Goal: Transaction & Acquisition: Book appointment/travel/reservation

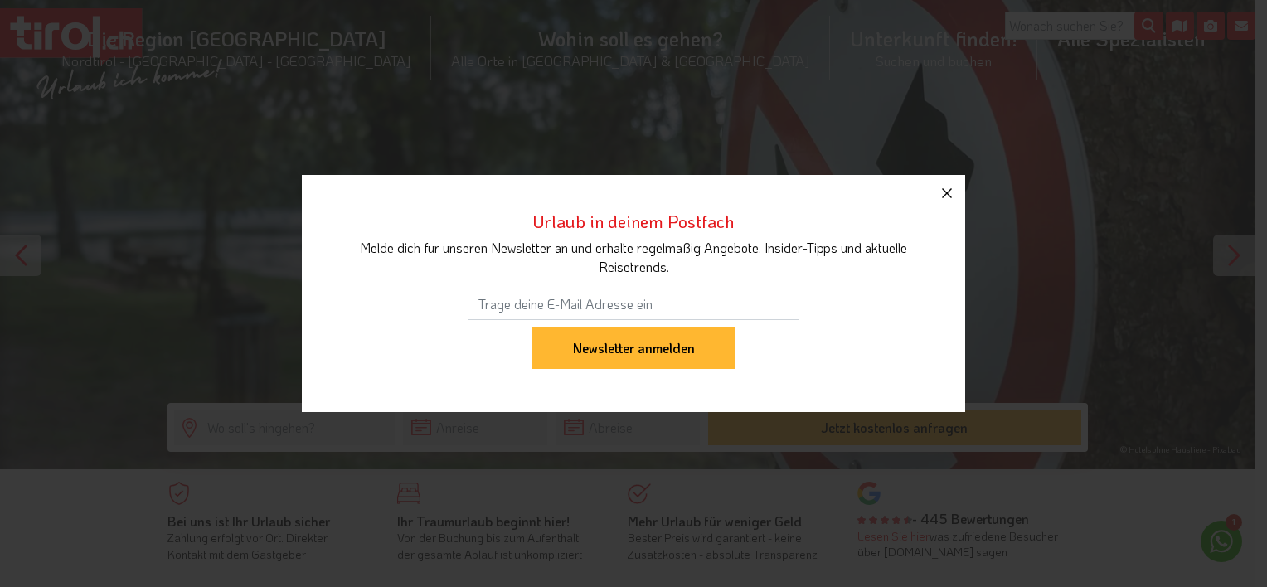
click at [952, 190] on icon "button" at bounding box center [947, 193] width 20 height 20
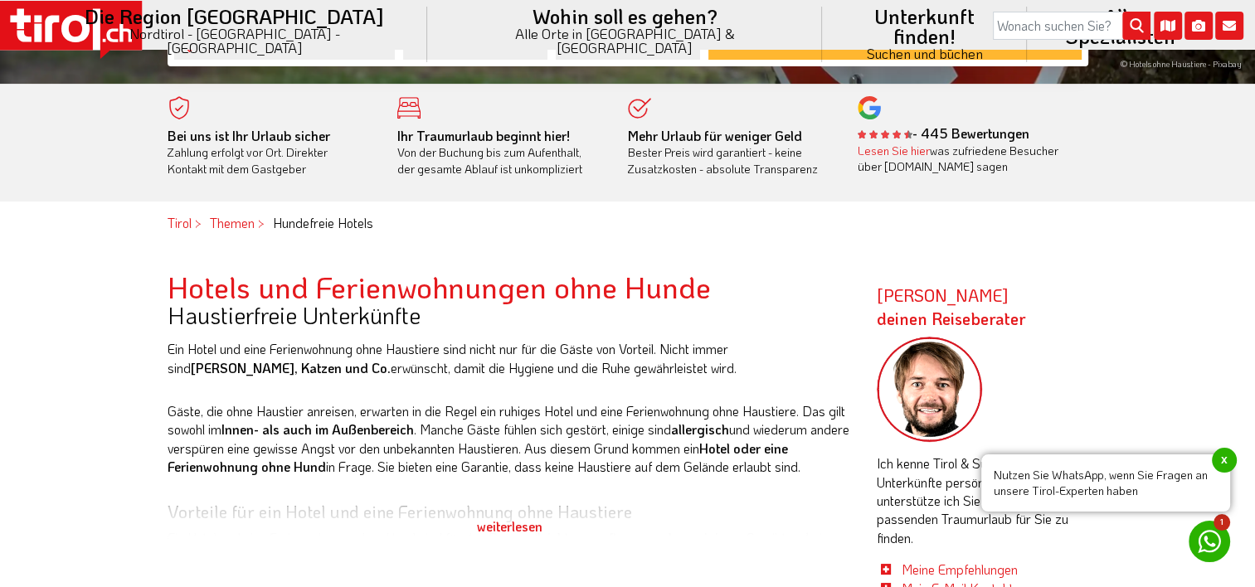
scroll to position [415, 0]
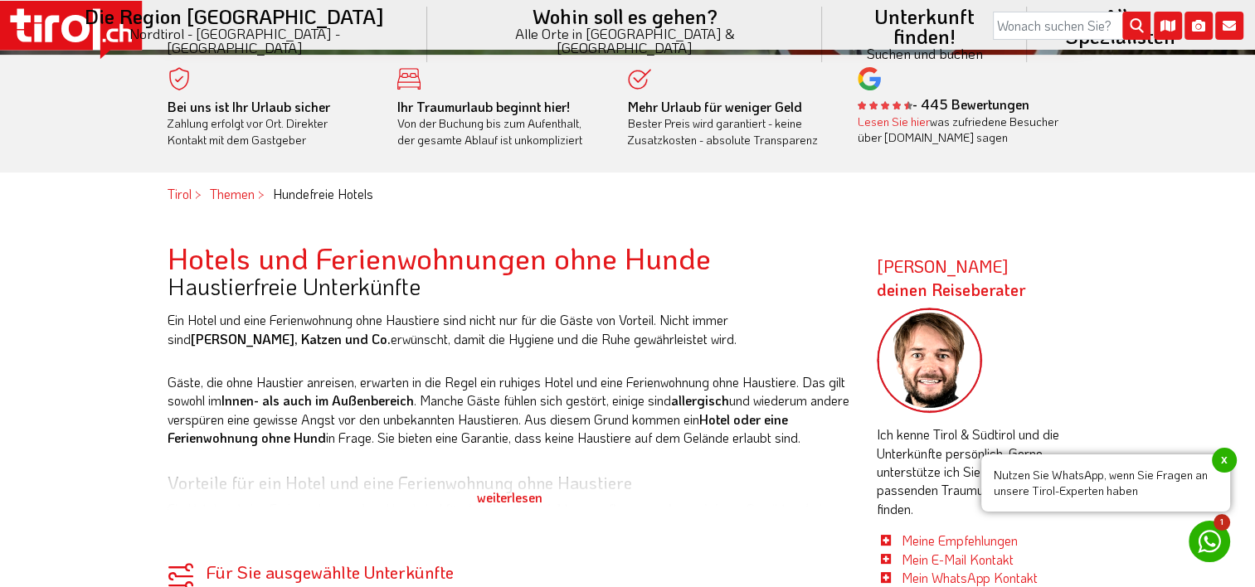
click at [503, 492] on div "weiterlesen" at bounding box center [510, 497] width 684 height 41
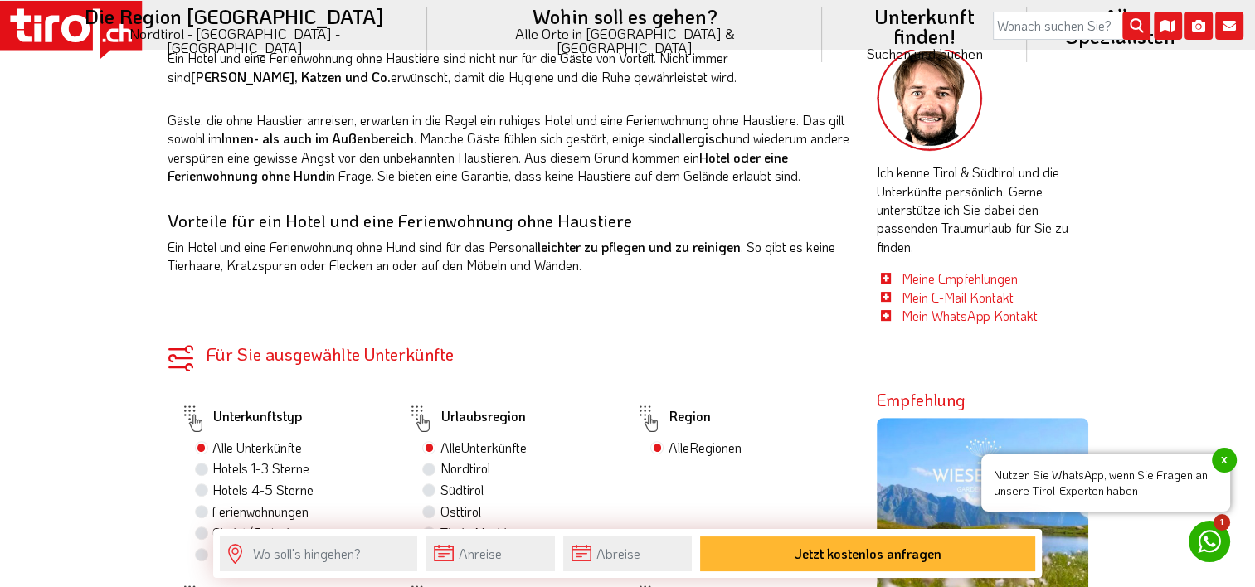
scroll to position [746, 0]
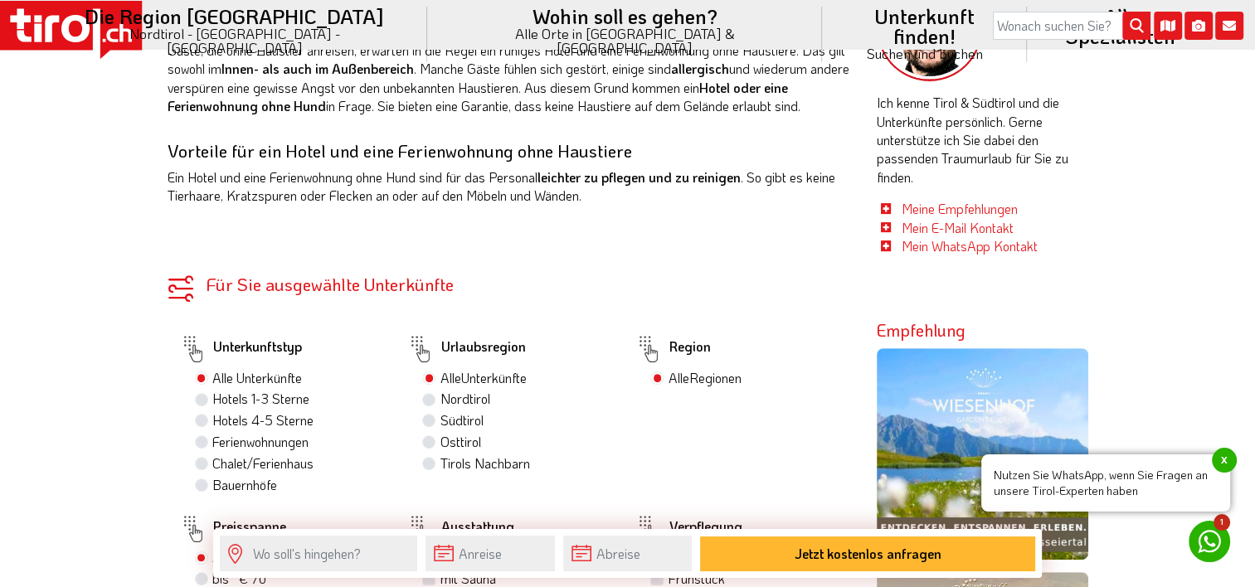
click at [212, 417] on label "Hotels 4-5 Sterne" at bounding box center [262, 420] width 101 height 18
click at [205, 417] on input "Hotels 4-5 Sterne" at bounding box center [203, 420] width 11 height 11
radio input "true"
click at [440, 399] on label "Nordtirol 1" at bounding box center [467, 399] width 54 height 18
click at [428, 399] on input "Nordtirol 1" at bounding box center [430, 398] width 11 height 11
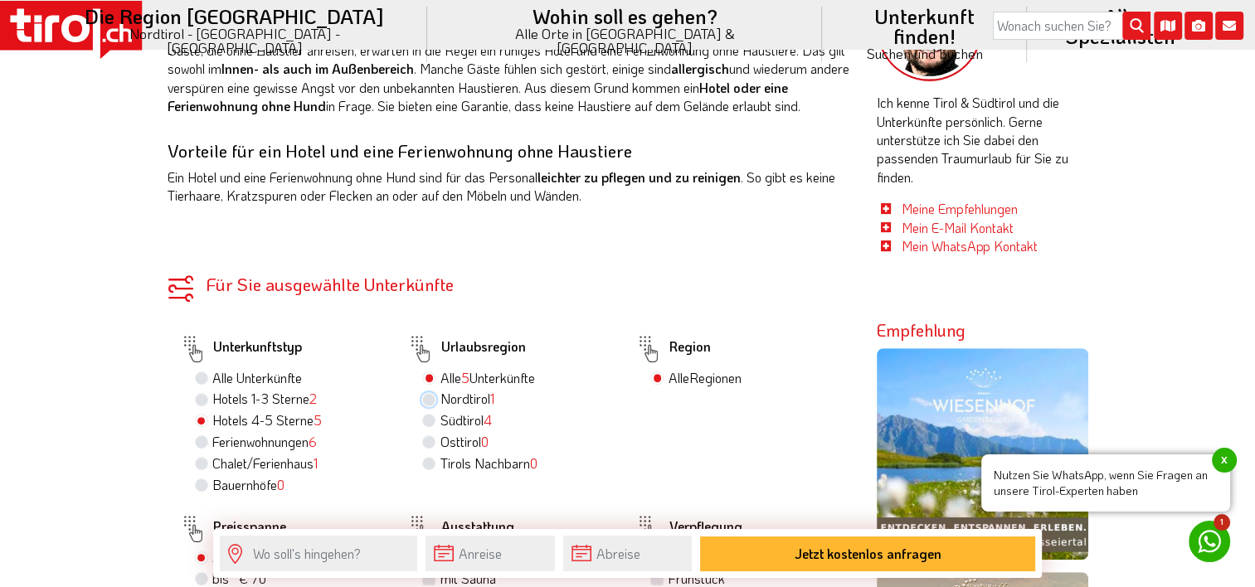
radio input "true"
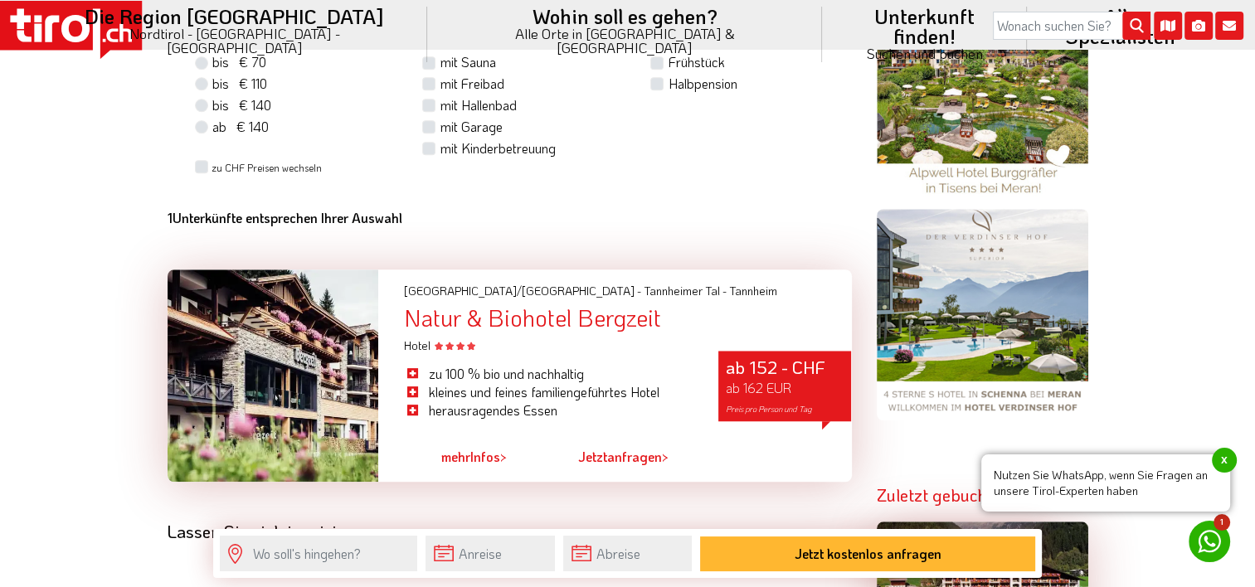
scroll to position [1410, 0]
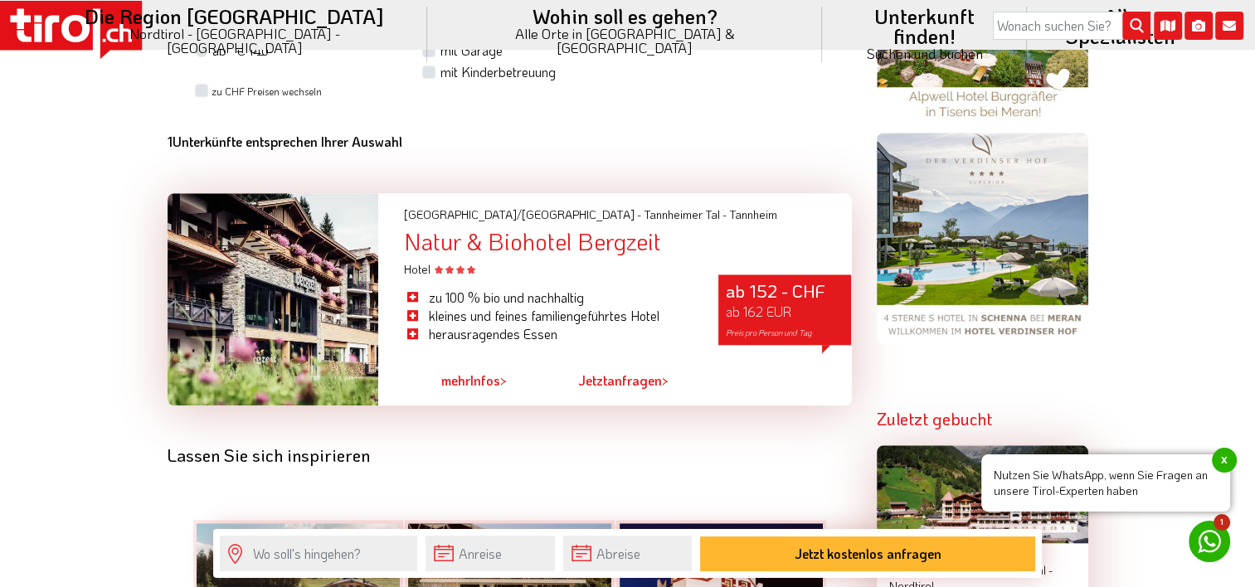
click at [454, 383] on span "mehr" at bounding box center [455, 380] width 29 height 17
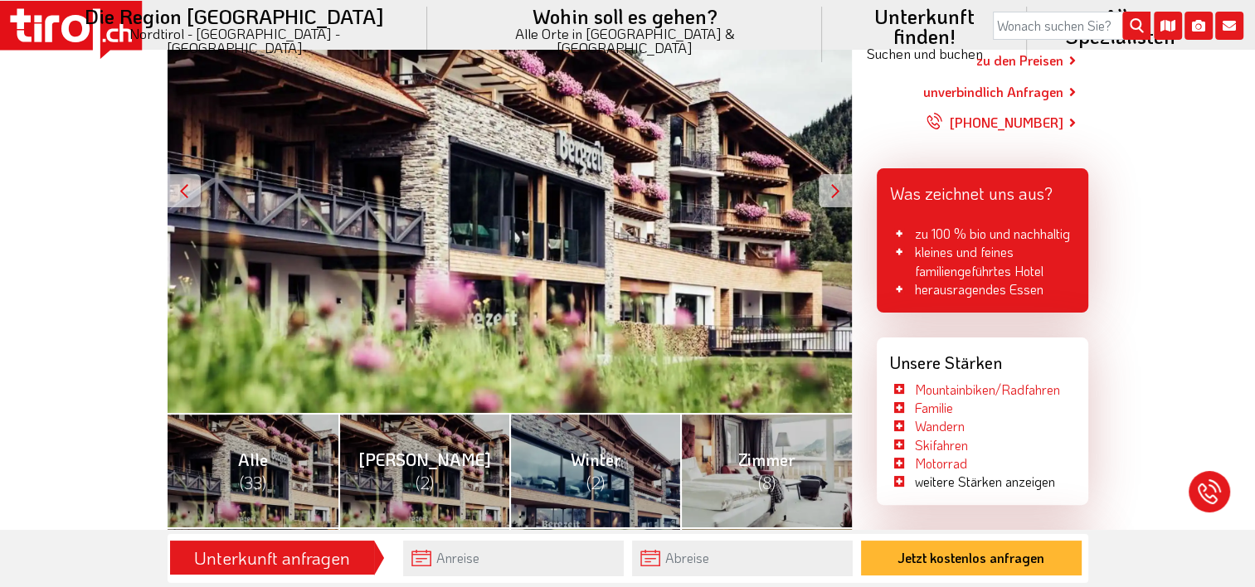
scroll to position [498, 0]
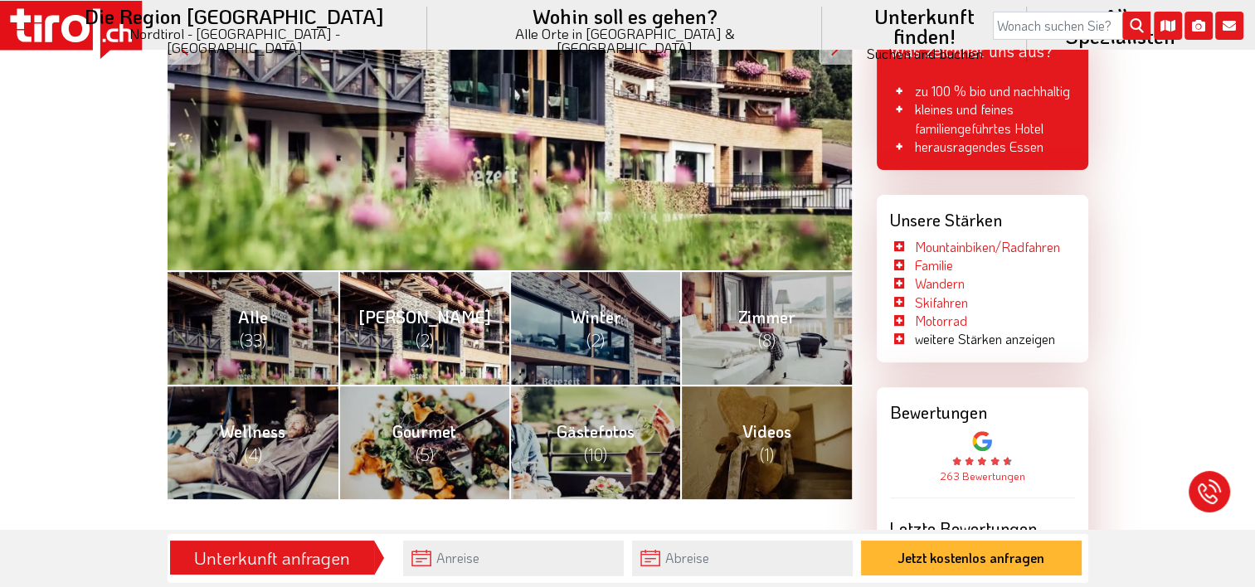
click at [416, 329] on span "(2)" at bounding box center [424, 340] width 18 height 22
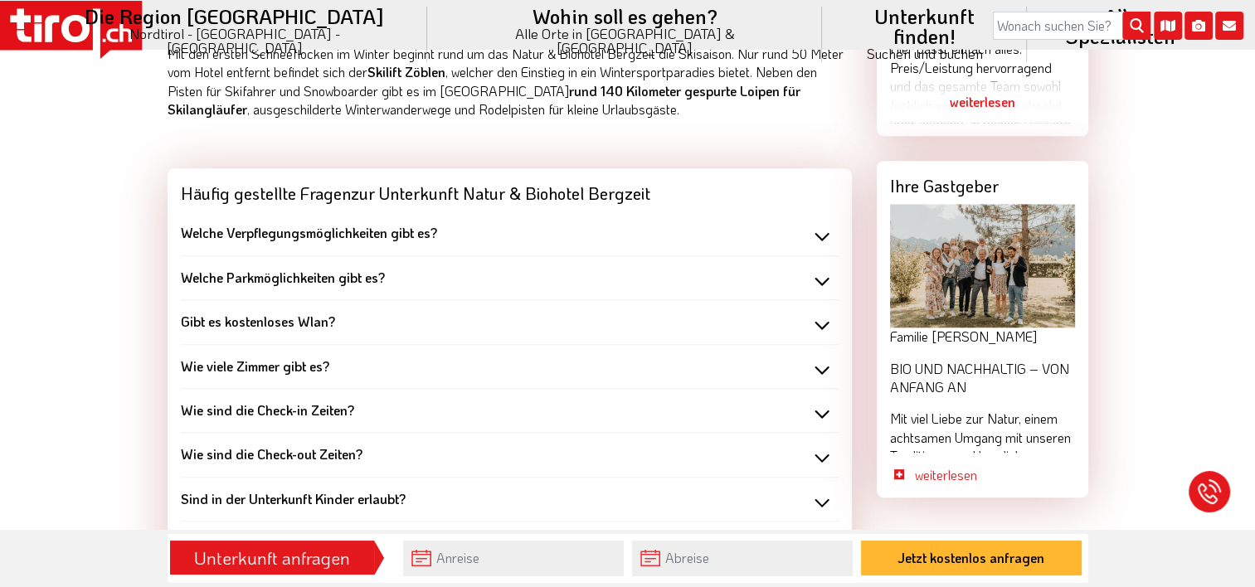
scroll to position [1493, 0]
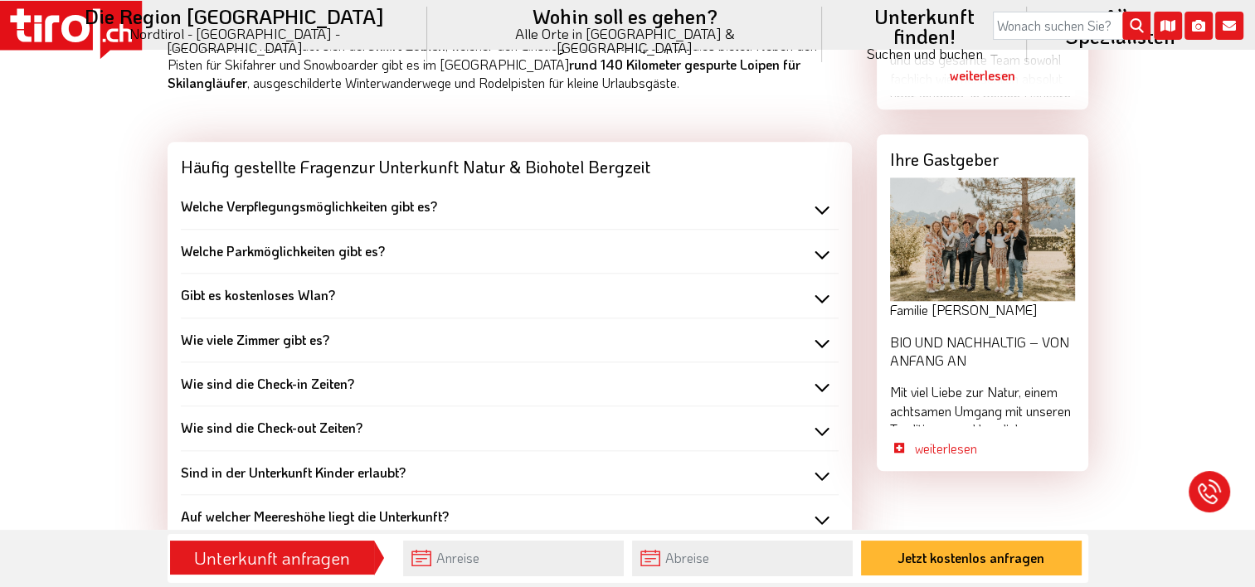
click at [260, 333] on b "Wie viele Zimmer gibt es?" at bounding box center [255, 339] width 148 height 17
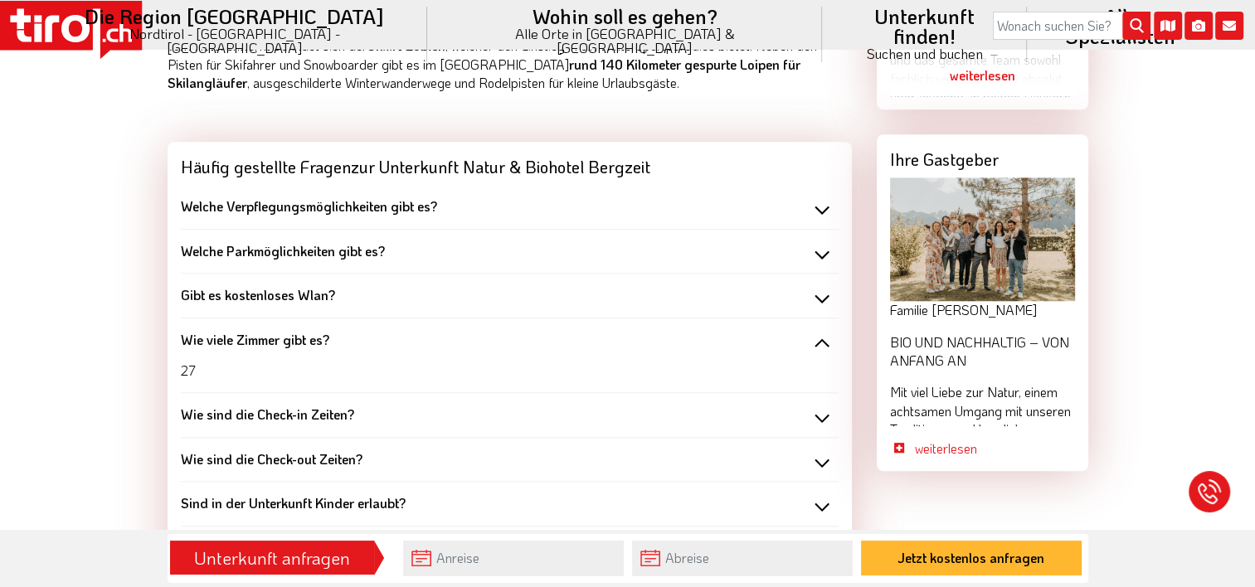
click at [285, 498] on b "Sind in der Unterkunft Kinder erlaubt?" at bounding box center [293, 502] width 225 height 17
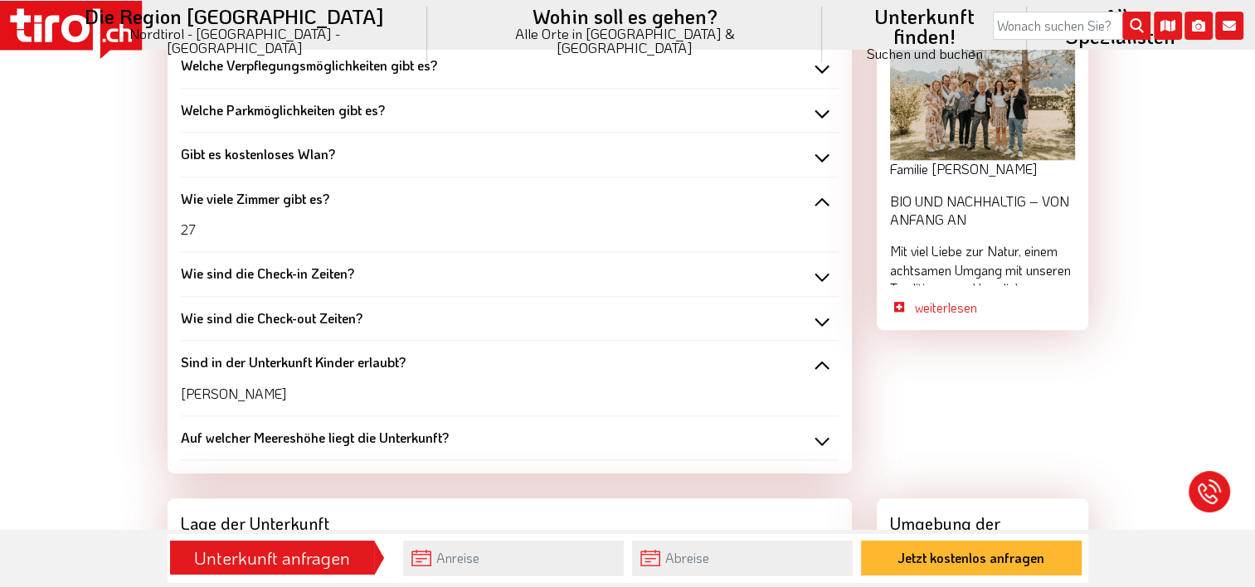
scroll to position [1659, 0]
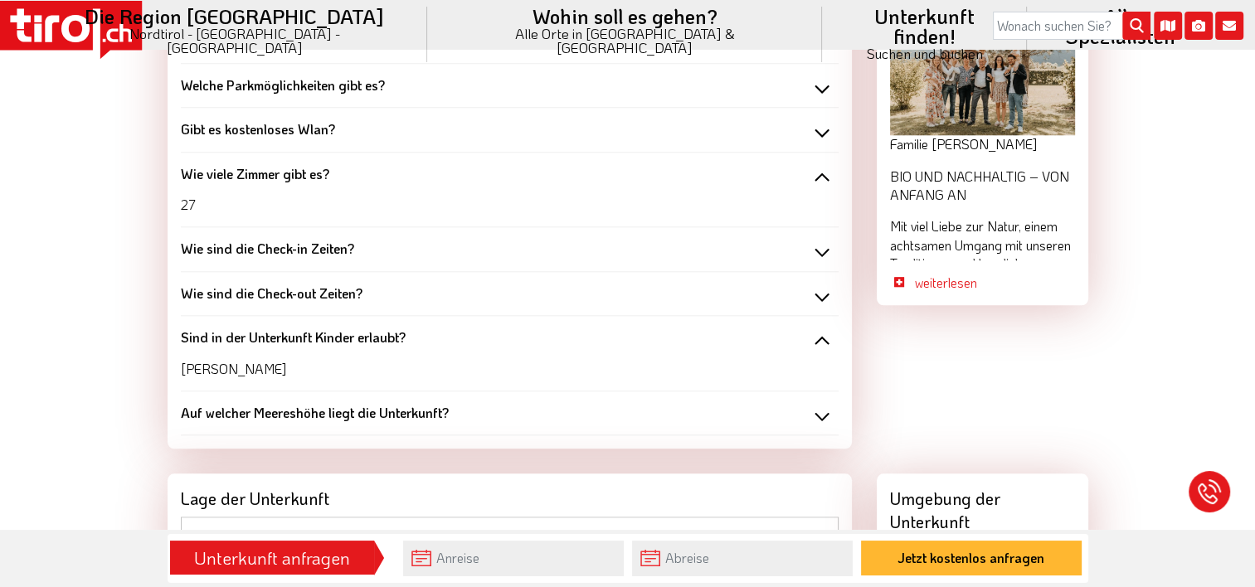
click at [331, 411] on b "Auf welcher Meereshöhe liegt die Unterkunft?" at bounding box center [315, 412] width 268 height 17
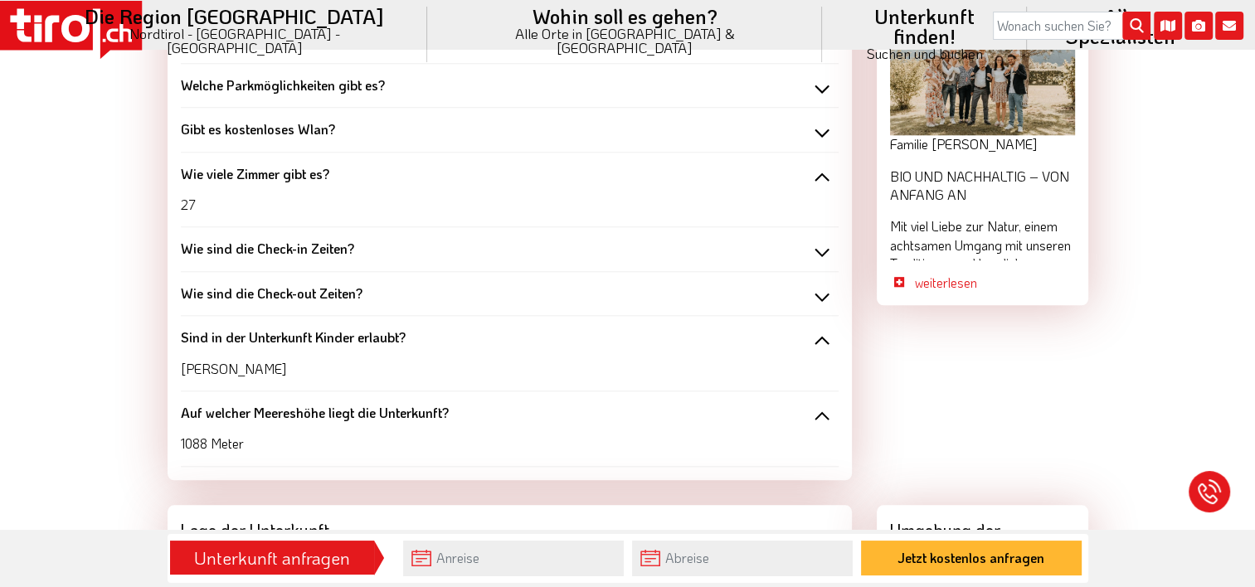
click at [686, 96] on div "Welche Parkmöglichkeiten gibt es? kostenlose Parkmöglichkeiten" at bounding box center [510, 86] width 658 height 44
click at [339, 83] on b "Welche Parkmöglichkeiten gibt es?" at bounding box center [283, 84] width 204 height 17
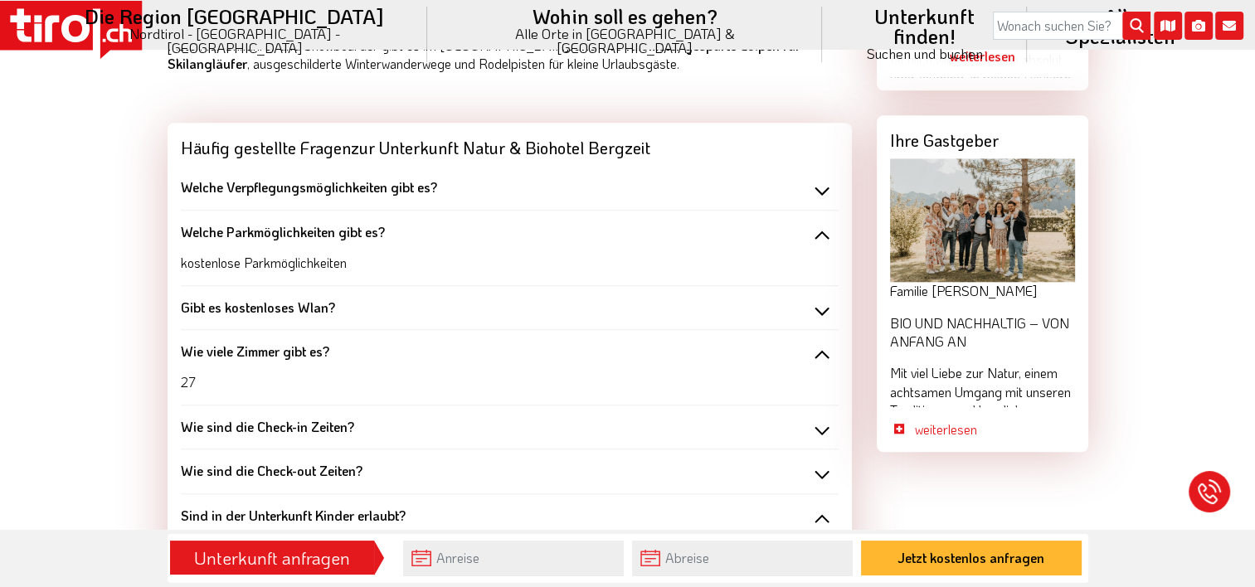
scroll to position [1493, 0]
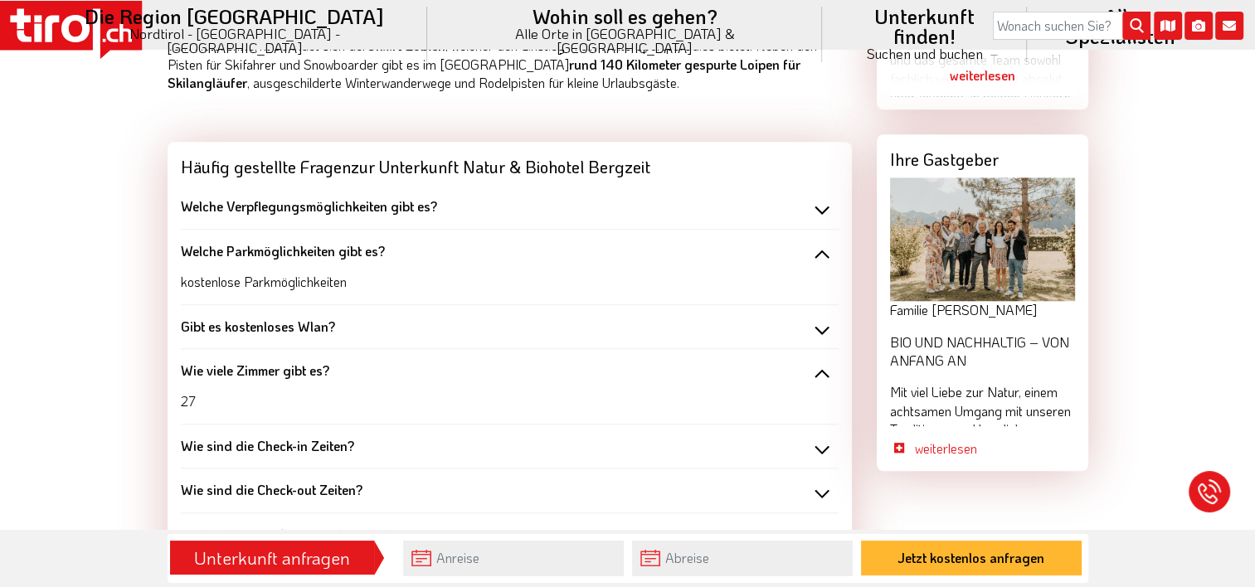
click at [322, 205] on b "Welche Verpflegungsmöglichkeiten gibt es?" at bounding box center [309, 205] width 256 height 17
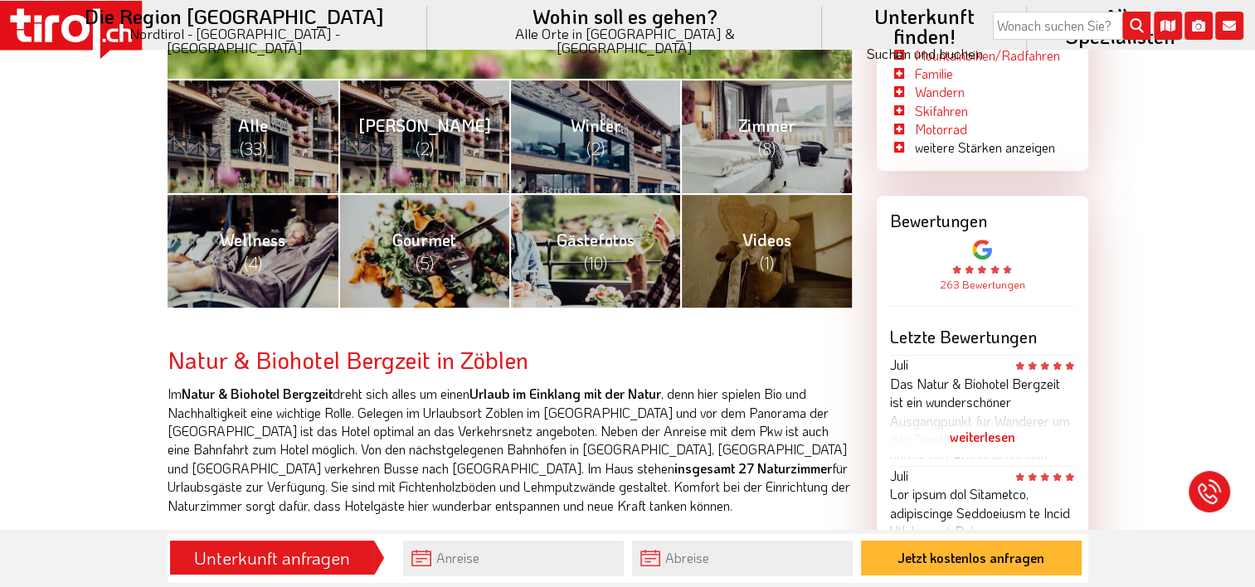
scroll to position [663, 0]
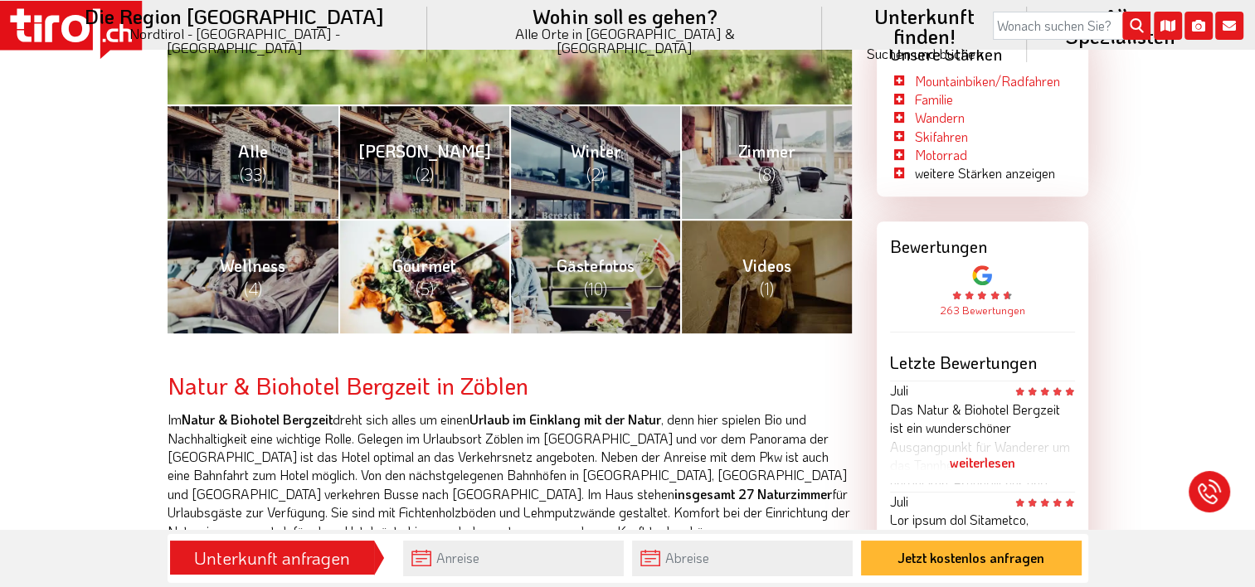
click at [420, 260] on span "Gourmet (5)" at bounding box center [424, 277] width 64 height 45
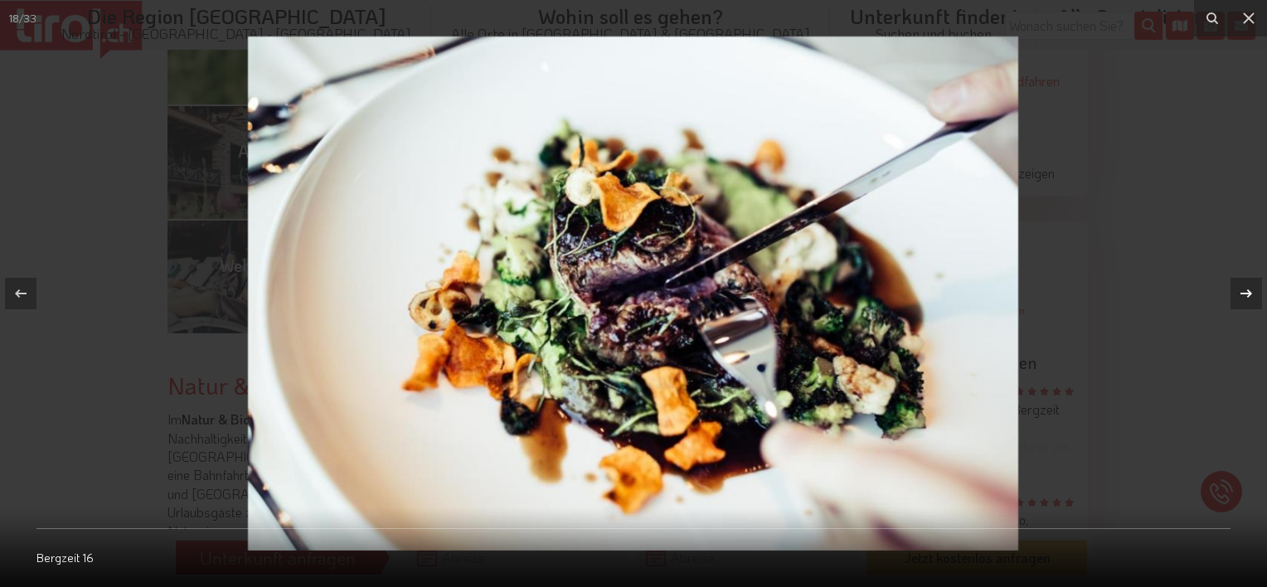
click at [1241, 295] on icon at bounding box center [1246, 294] width 20 height 20
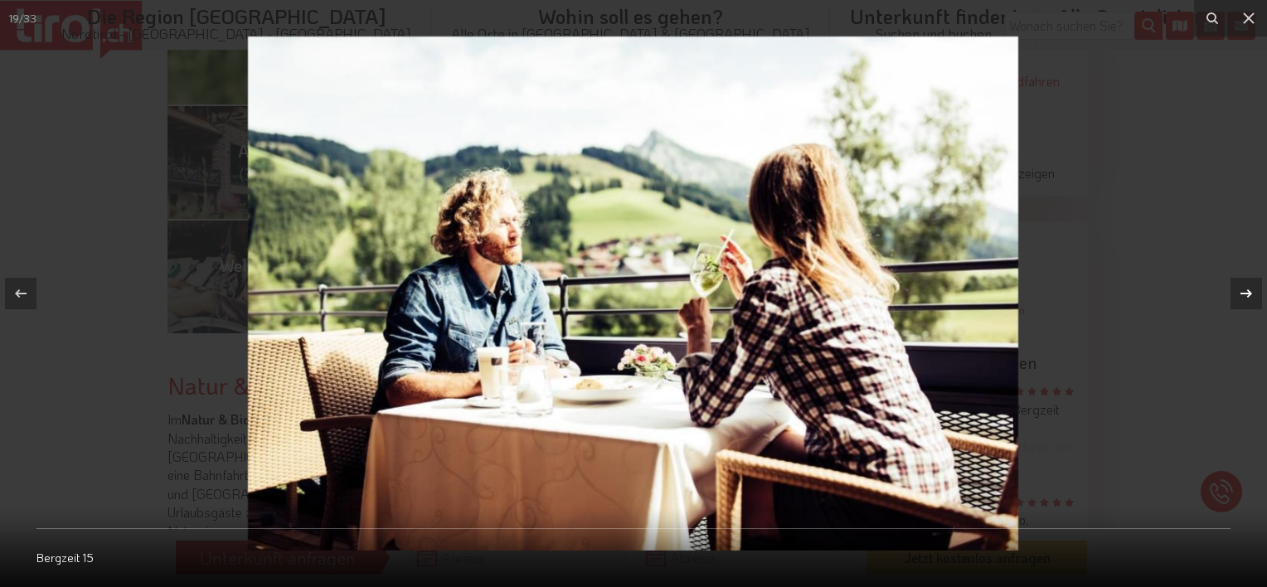
click at [1241, 295] on icon at bounding box center [1246, 294] width 20 height 20
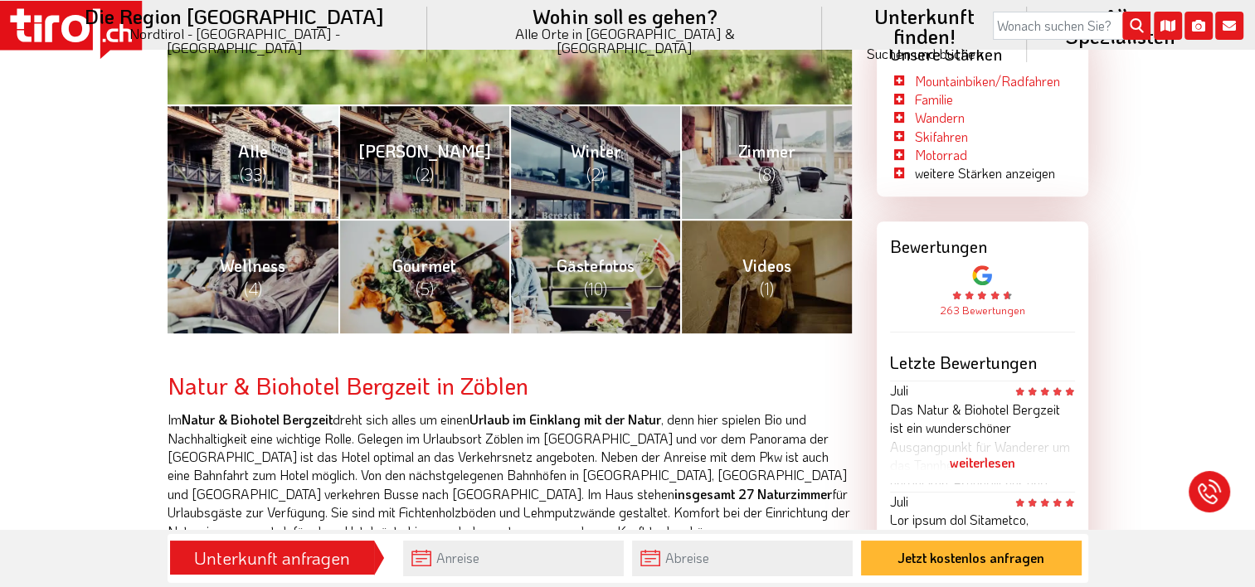
click at [250, 164] on span "(33)" at bounding box center [253, 174] width 27 height 22
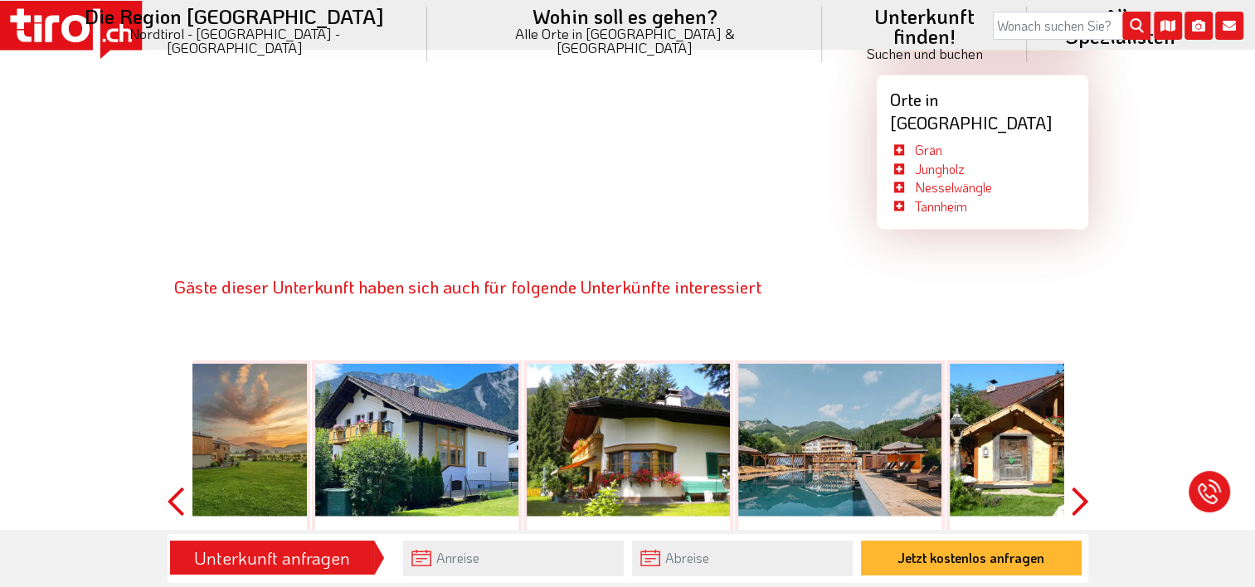
scroll to position [2654, 0]
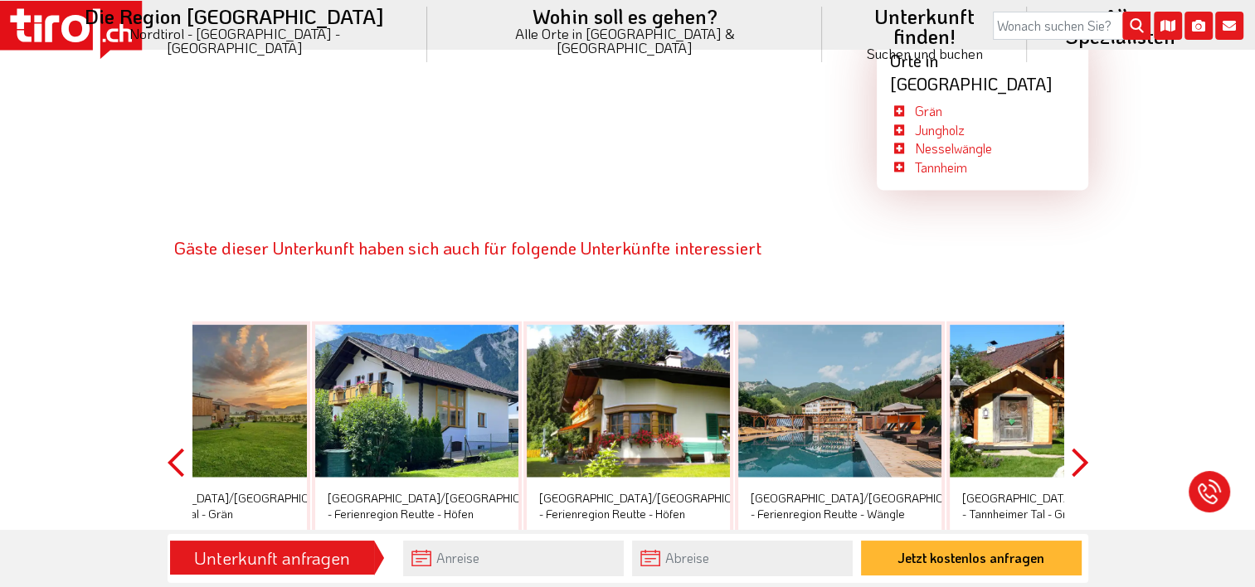
click at [1077, 418] on button "Next" at bounding box center [1079, 463] width 17 height 376
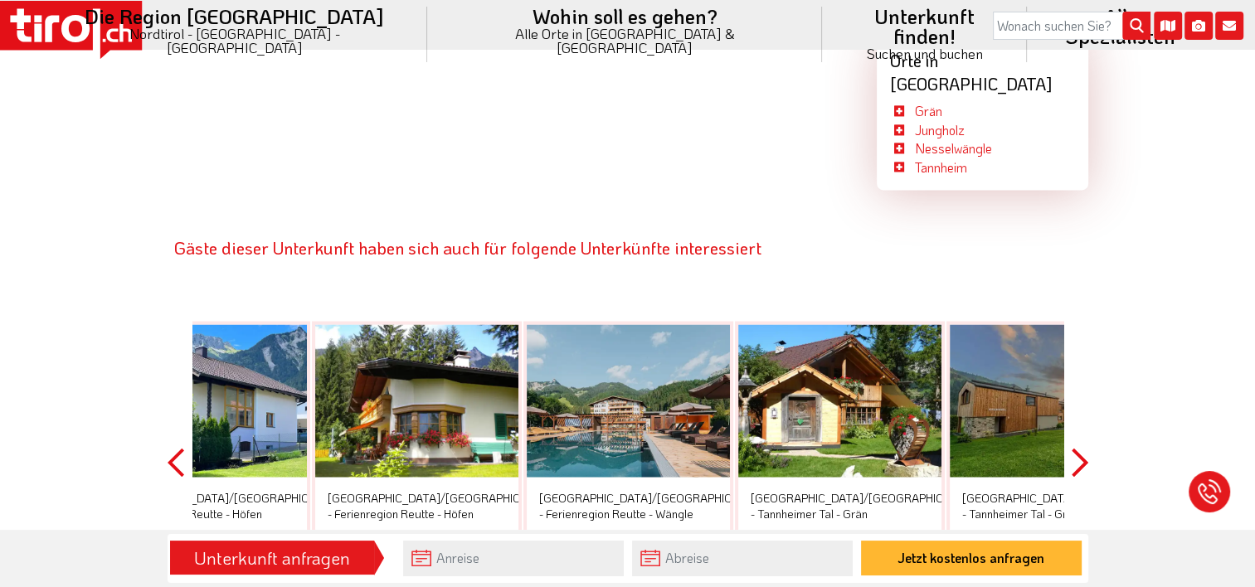
click at [1077, 418] on button "Next" at bounding box center [1079, 463] width 17 height 376
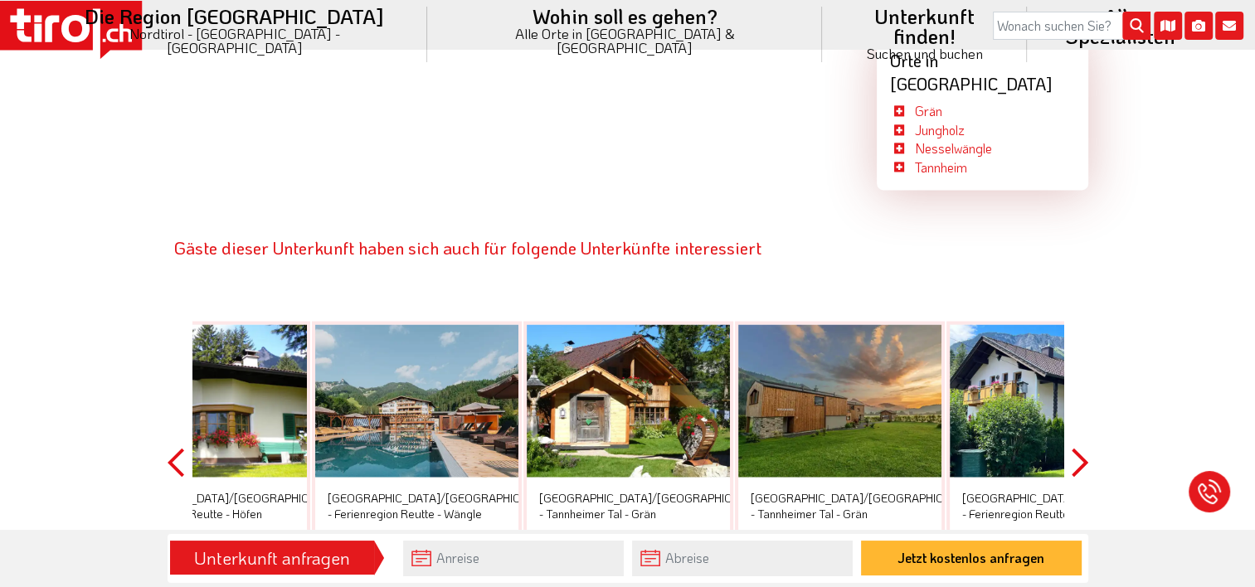
click at [1077, 418] on button "Next" at bounding box center [1079, 463] width 17 height 376
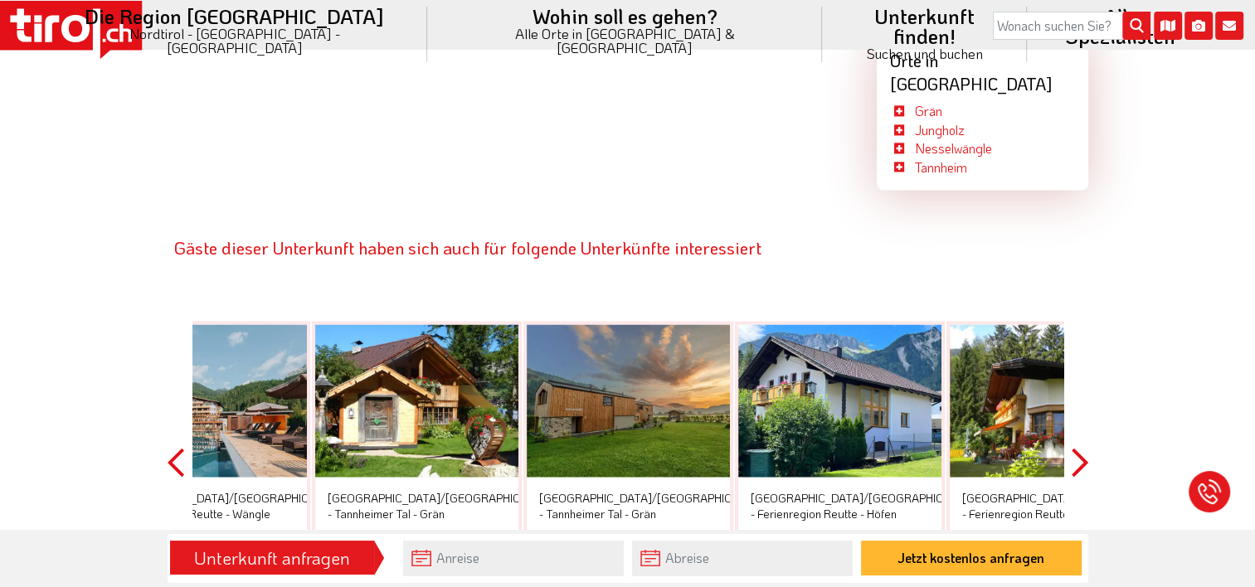
click at [1077, 418] on button "Next" at bounding box center [1079, 463] width 17 height 376
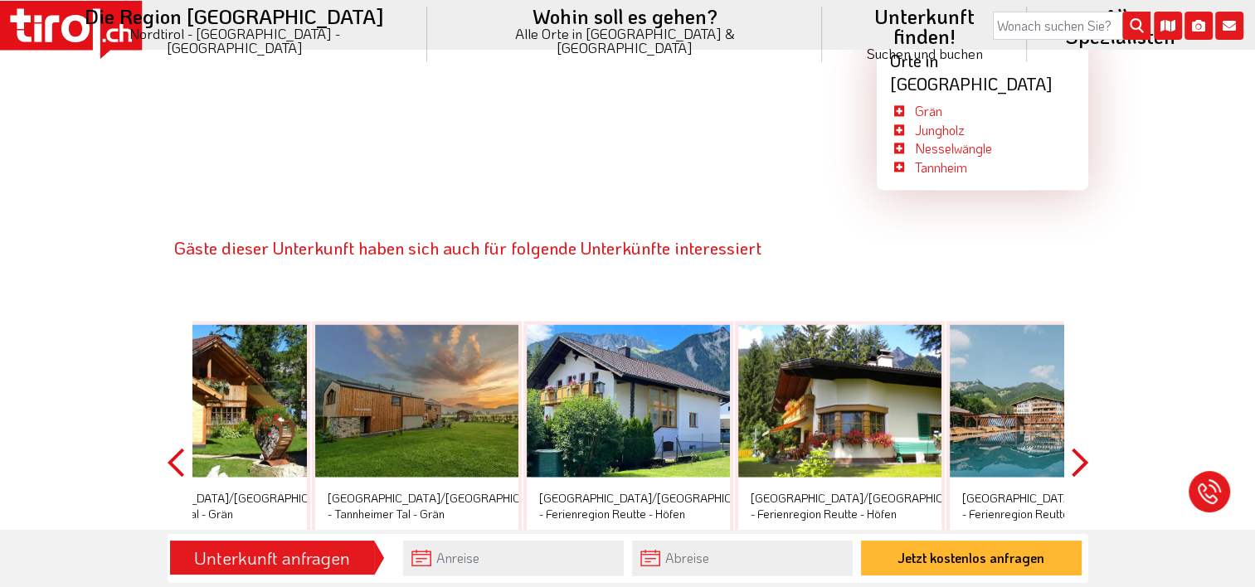
click at [1077, 418] on button "Next" at bounding box center [1079, 463] width 17 height 376
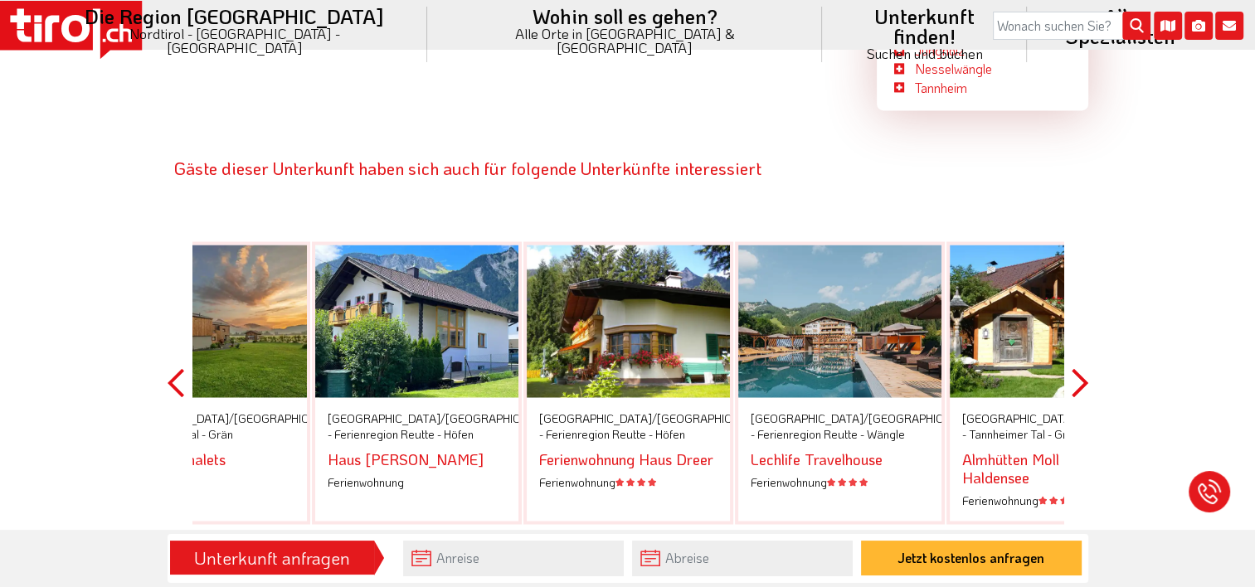
scroll to position [2986, 0]
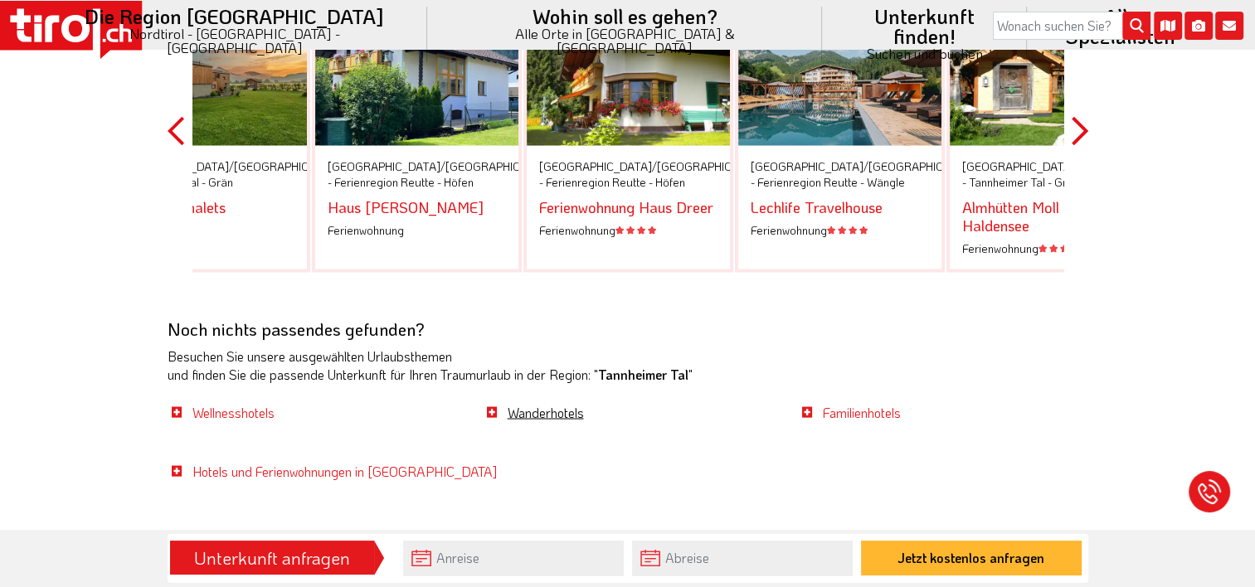
click at [564, 403] on link "Wanderhotels" at bounding box center [546, 411] width 76 height 17
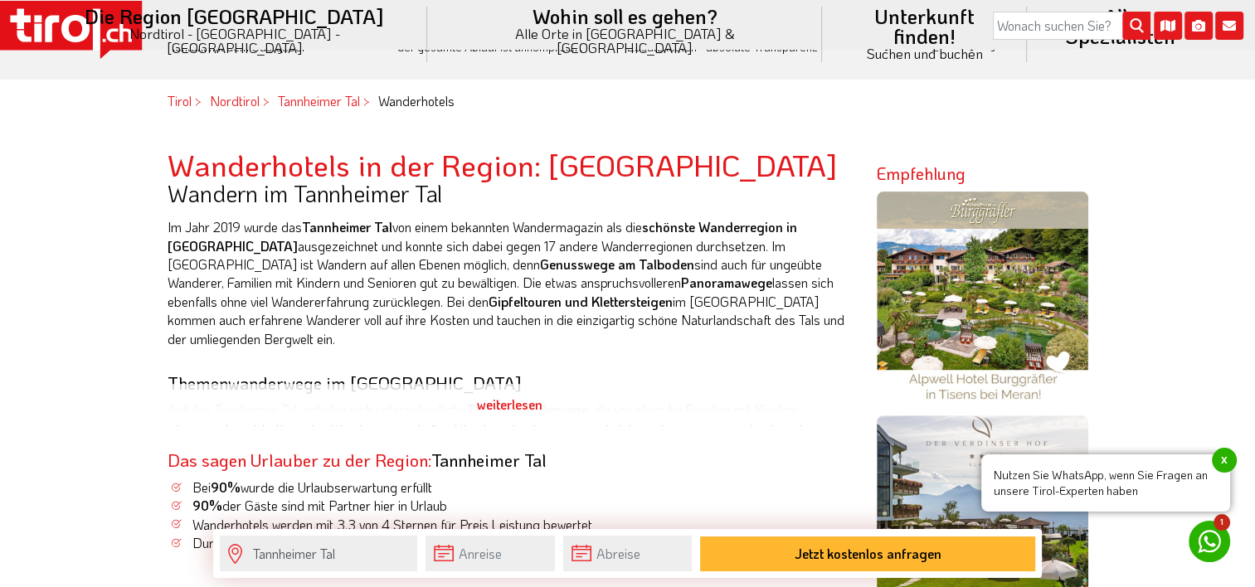
scroll to position [498, 0]
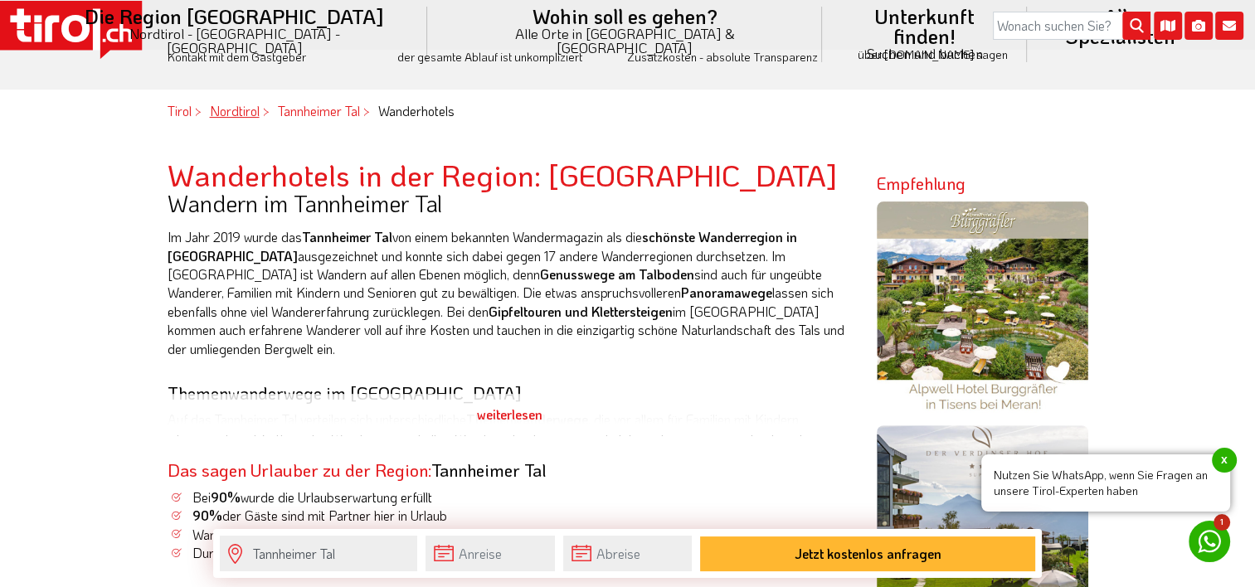
click at [231, 111] on link "Nordtirol" at bounding box center [235, 110] width 50 height 17
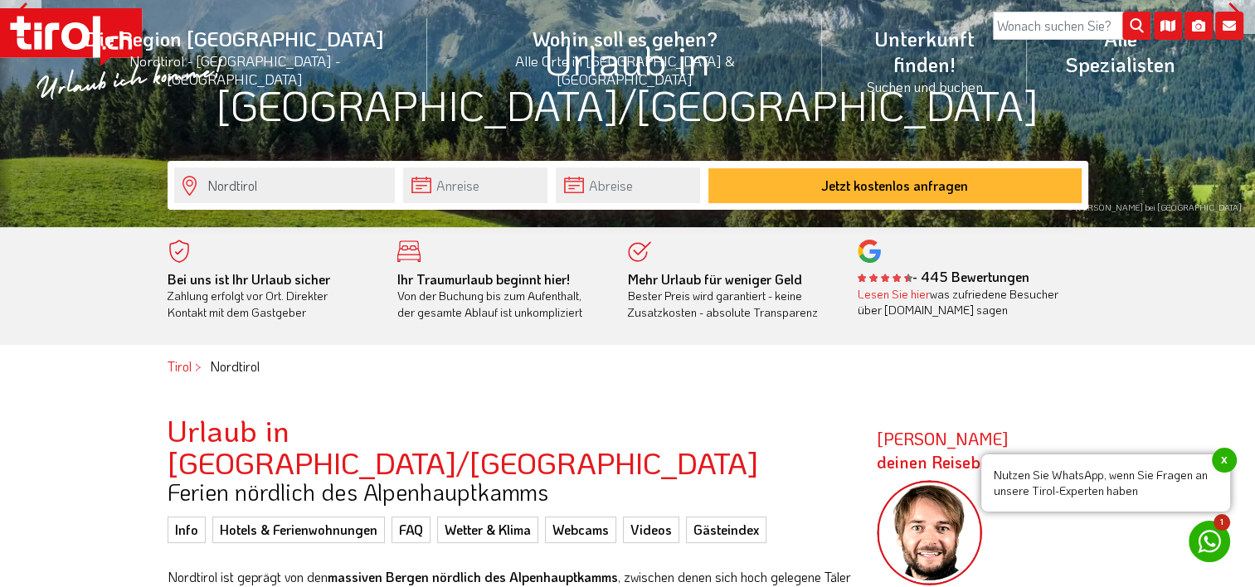
scroll to position [249, 0]
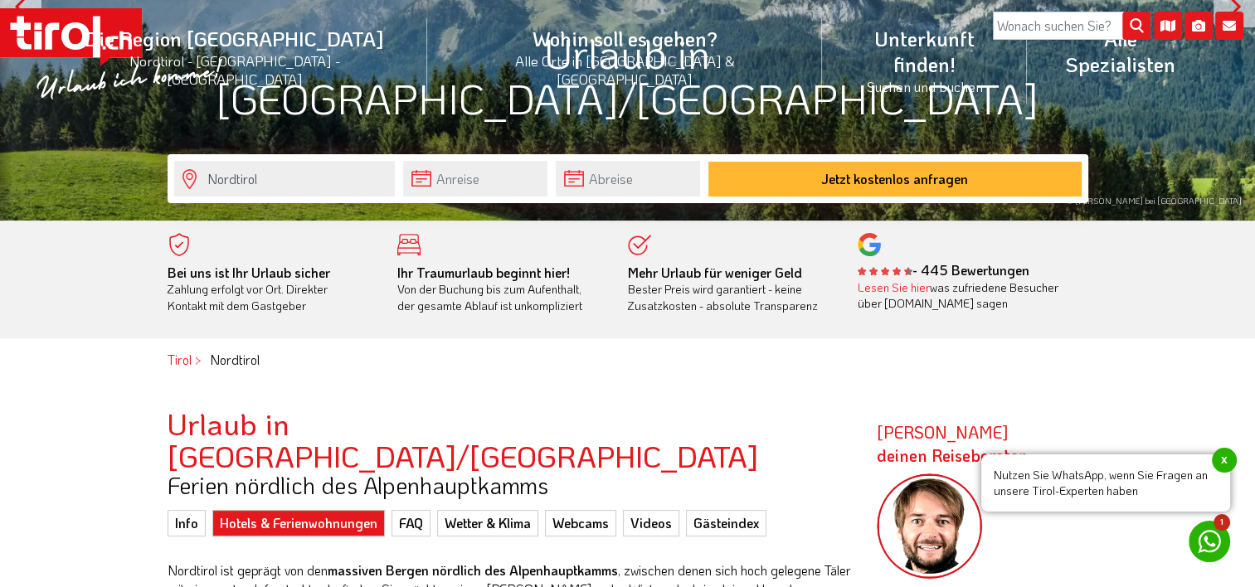
click at [285, 510] on link "Hotels & Ferienwohnungen" at bounding box center [298, 523] width 172 height 27
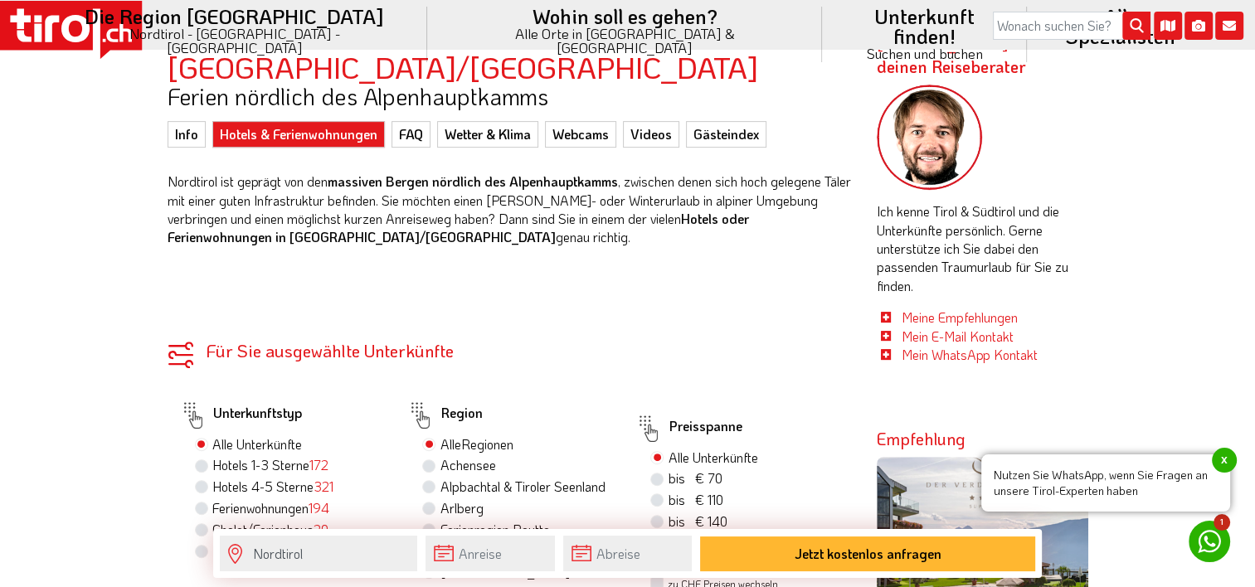
scroll to position [663, 0]
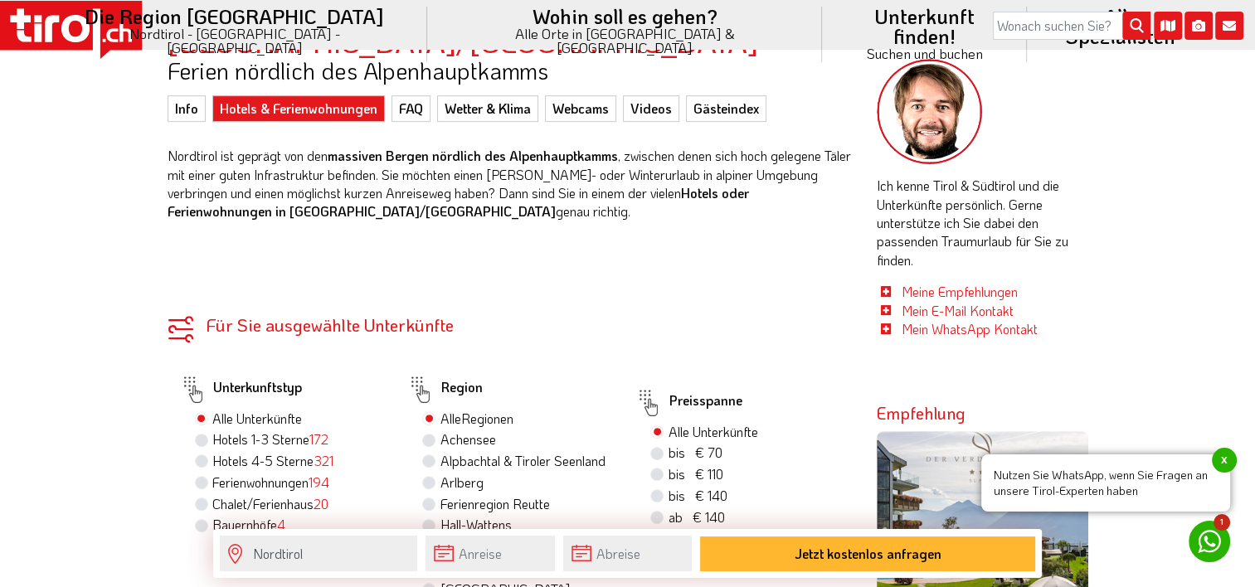
click at [212, 452] on label "Hotels 4-5 Sterne 321" at bounding box center [272, 461] width 121 height 18
click at [202, 455] on input "Hotels 4-5 Sterne 321" at bounding box center [203, 460] width 11 height 11
radio input "true"
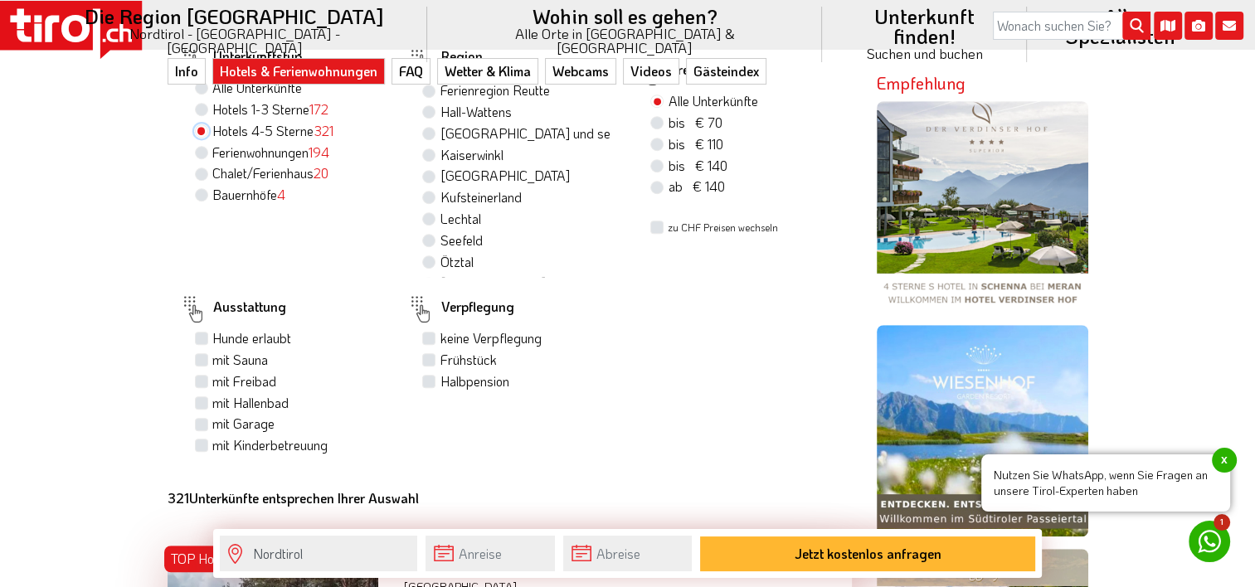
scroll to position [995, 0]
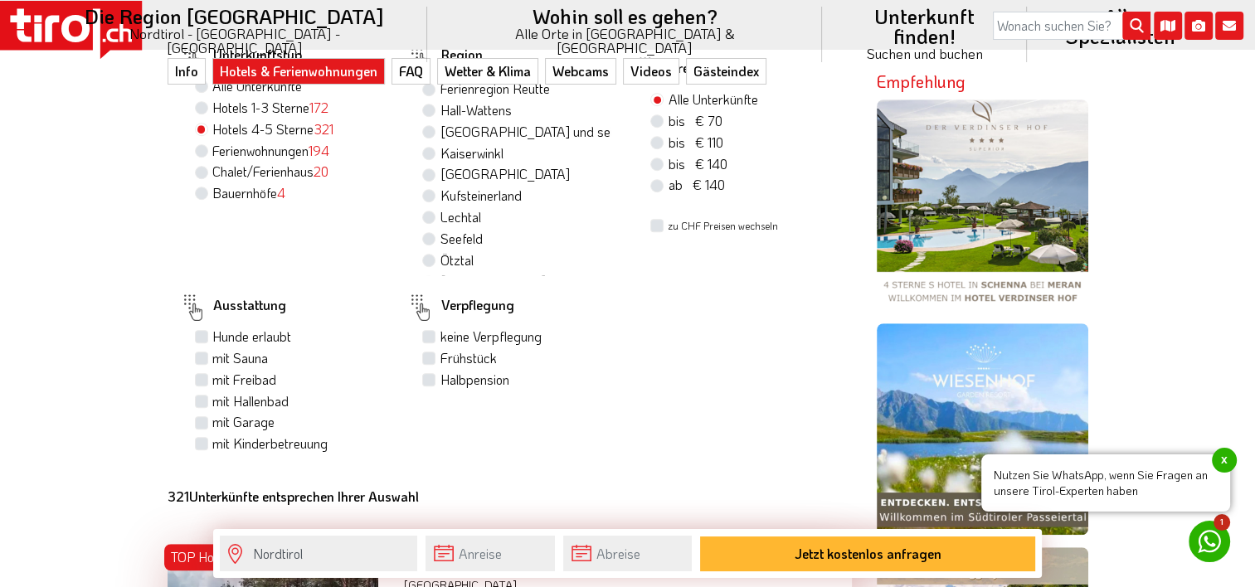
click at [440, 371] on label "Halbpension" at bounding box center [474, 380] width 69 height 18
click at [430, 374] on input "Halbpension" at bounding box center [430, 379] width 11 height 11
checkbox input "true"
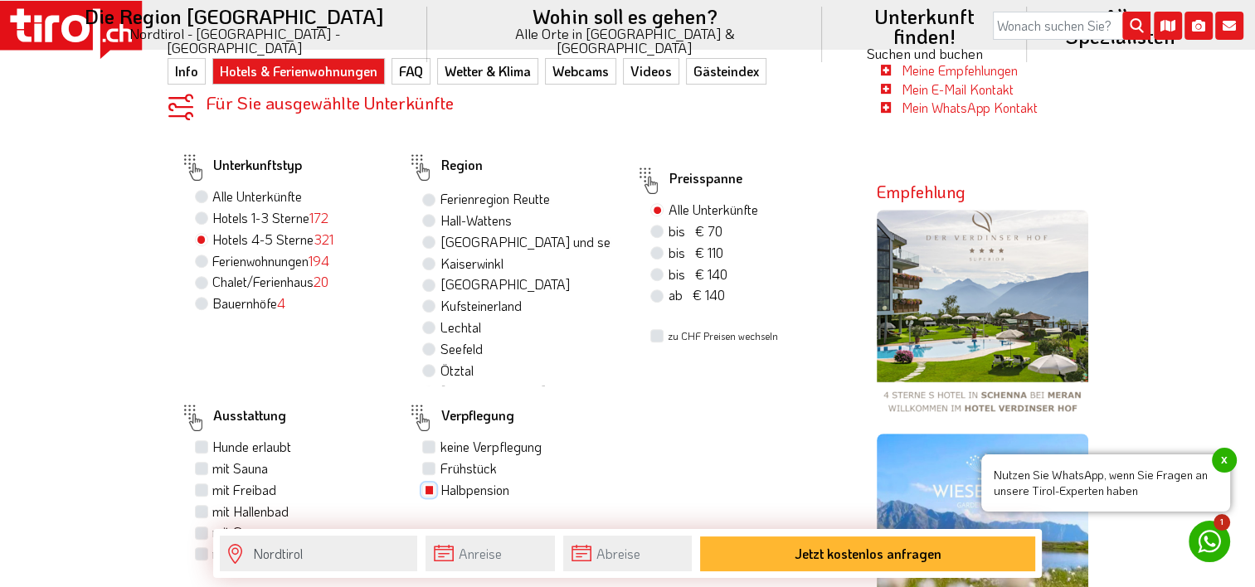
scroll to position [829, 0]
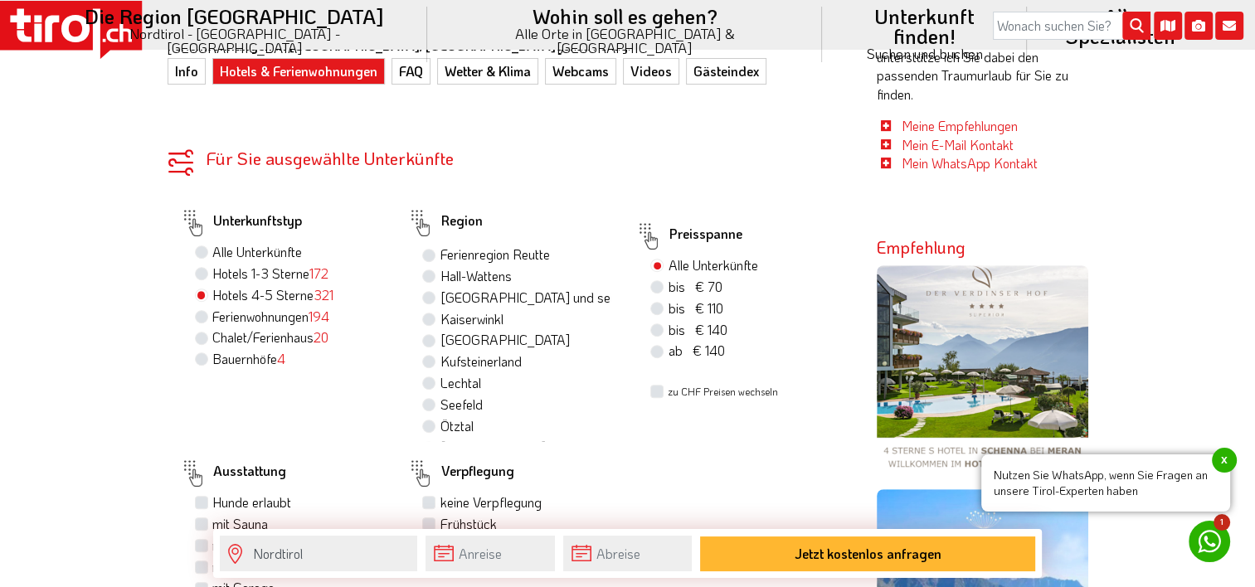
click at [668, 321] on label "bis € 140 bis CHF 131" at bounding box center [697, 330] width 59 height 18
click at [657, 324] on input "bis € 140 bis CHF 131" at bounding box center [658, 329] width 11 height 11
radio input "true"
click at [440, 417] on label "Ötztal" at bounding box center [456, 426] width 33 height 18
click at [429, 420] on input "Ötztal" at bounding box center [430, 425] width 11 height 11
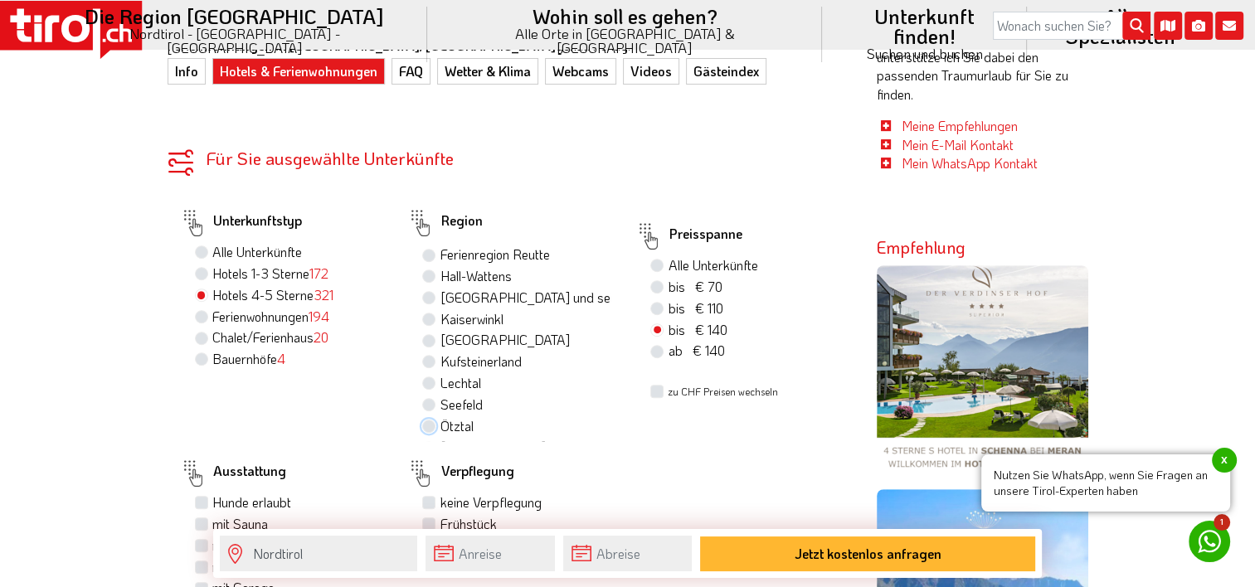
radio input "true"
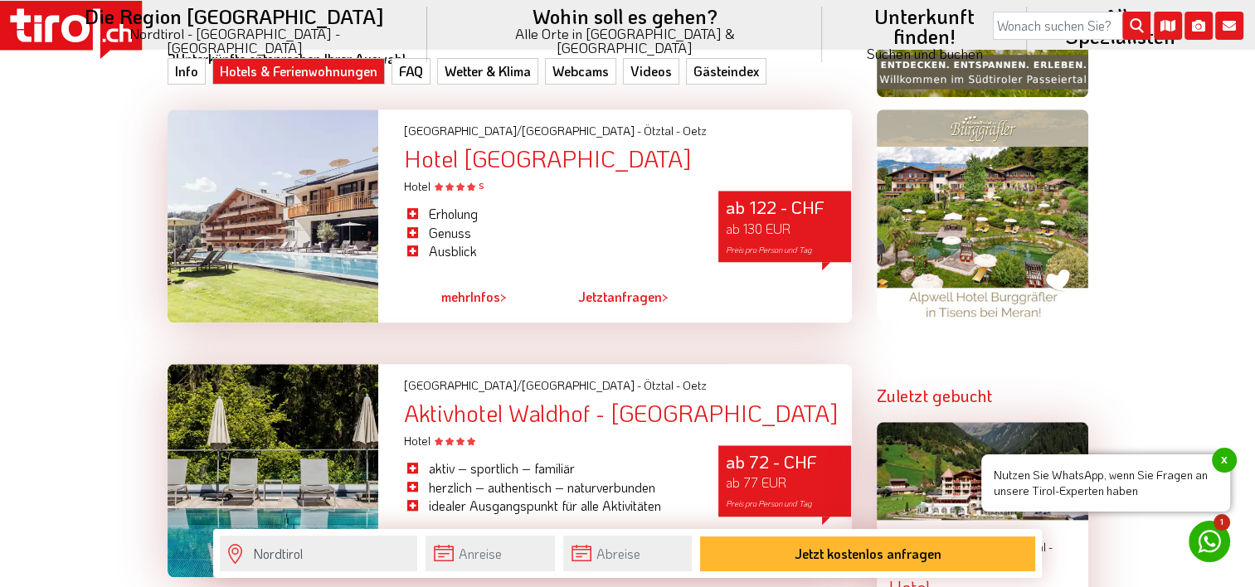
scroll to position [1493, 0]
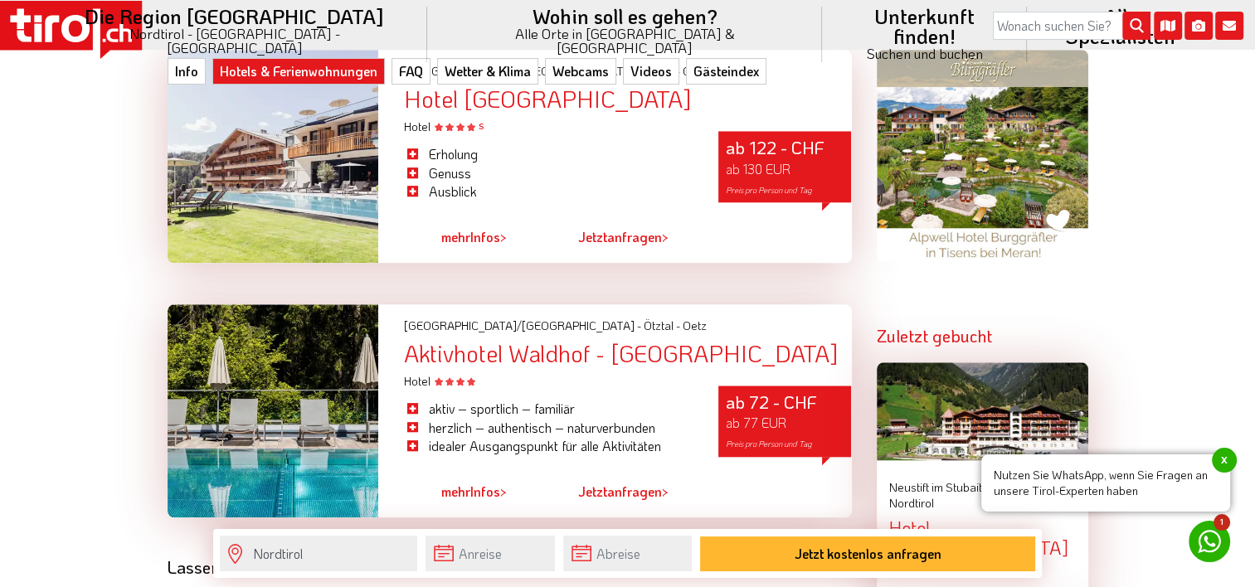
click at [263, 382] on div at bounding box center [273, 410] width 211 height 213
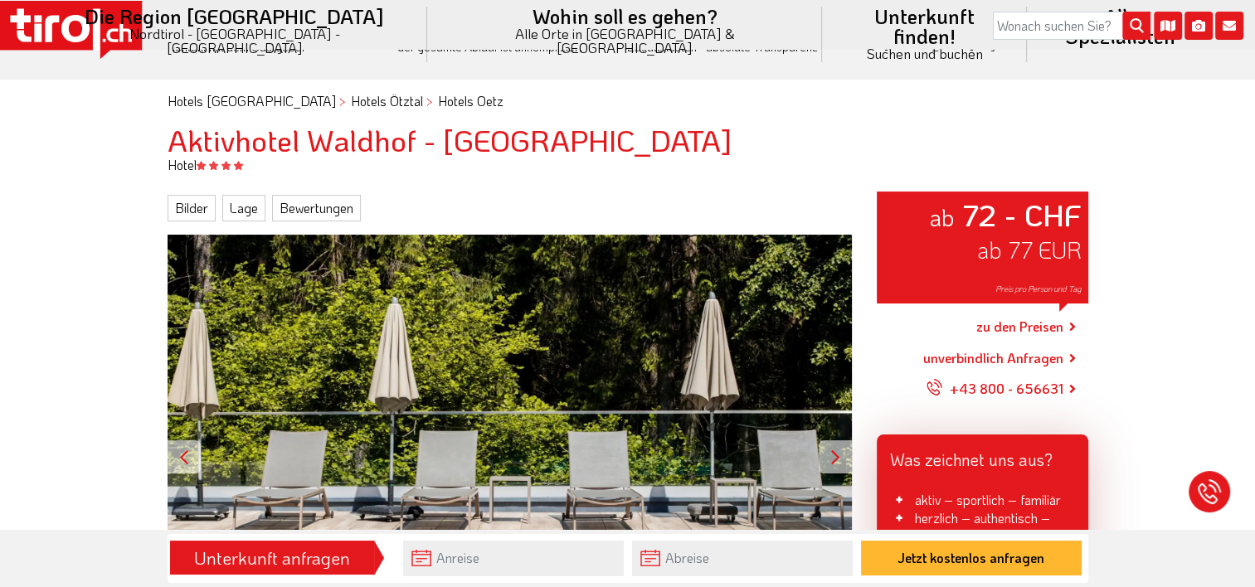
scroll to position [83, 0]
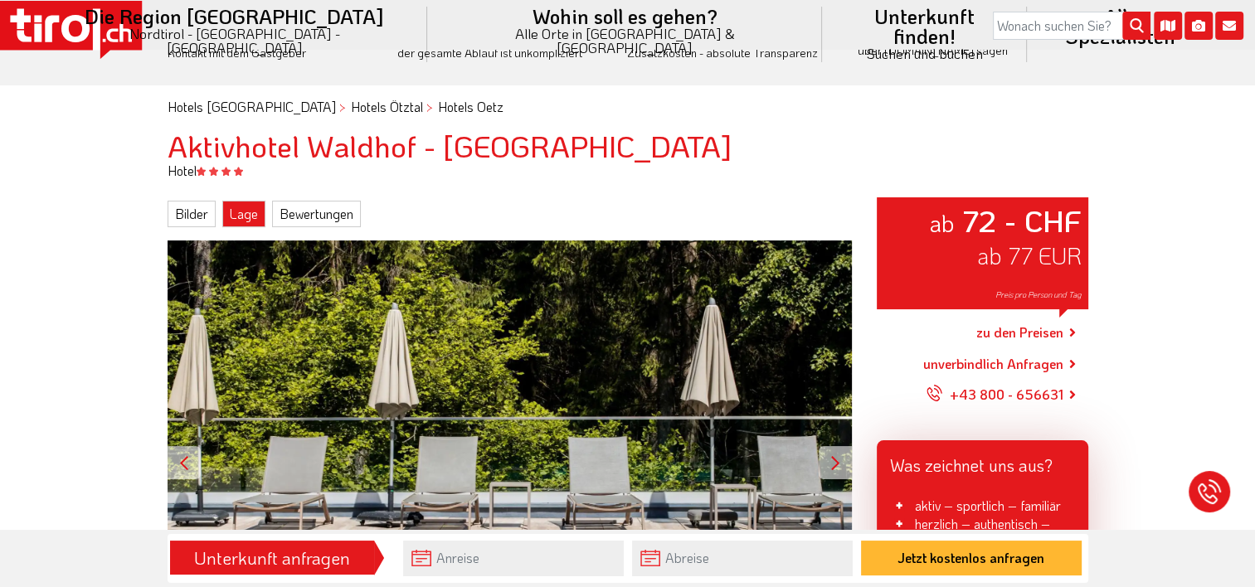
click at [253, 216] on link "Lage" at bounding box center [243, 214] width 43 height 27
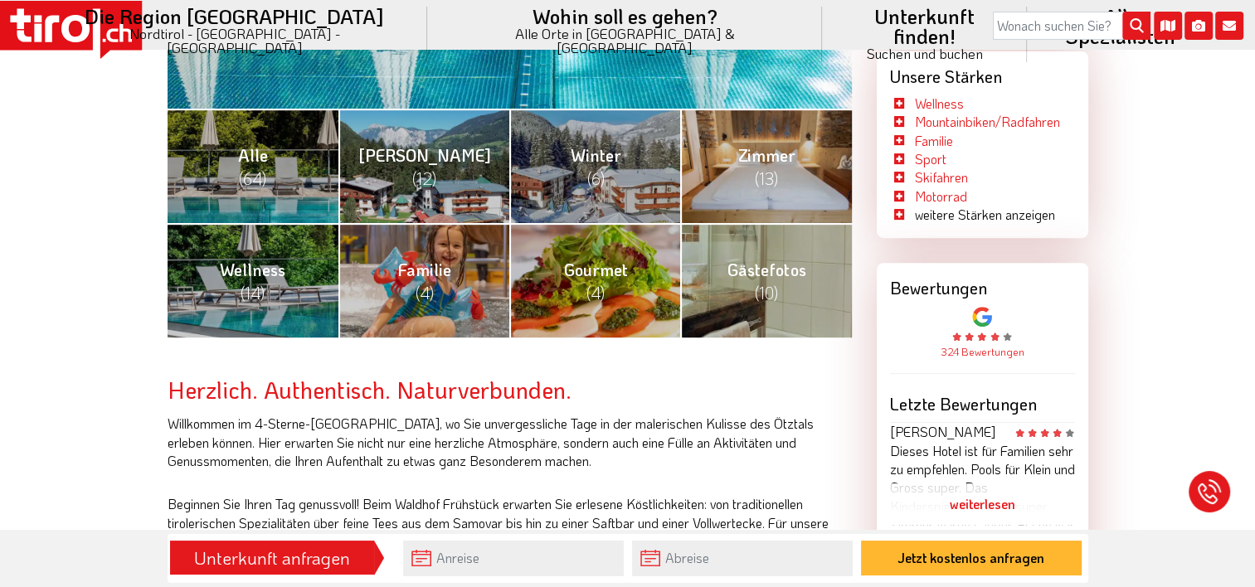
scroll to position [623, 0]
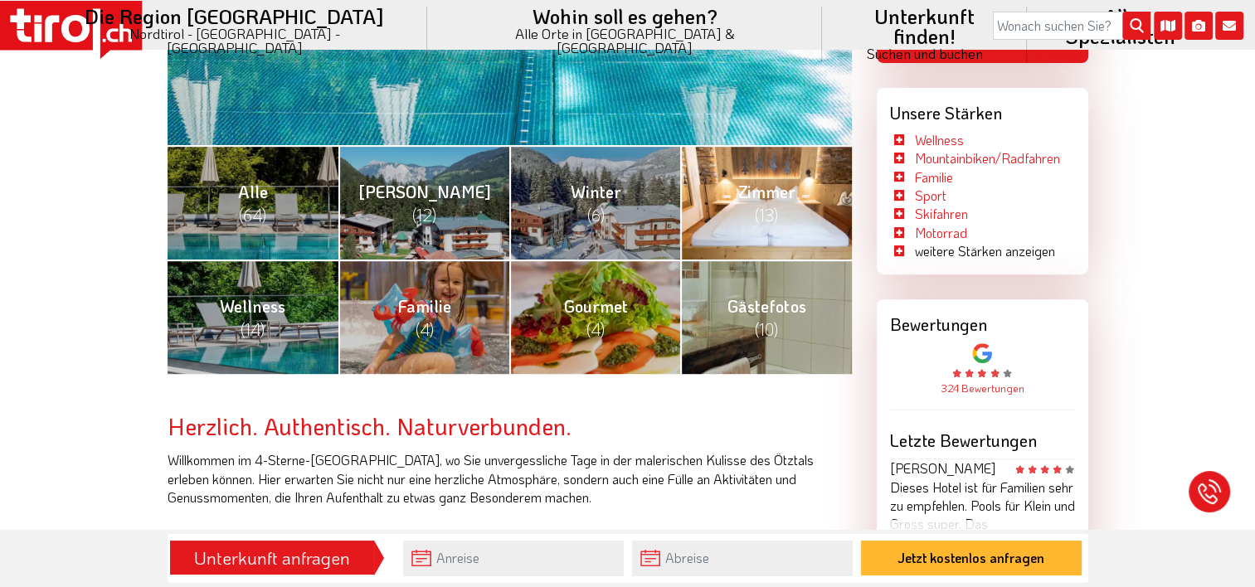
click at [772, 190] on span "Zimmer (13)" at bounding box center [766, 203] width 57 height 45
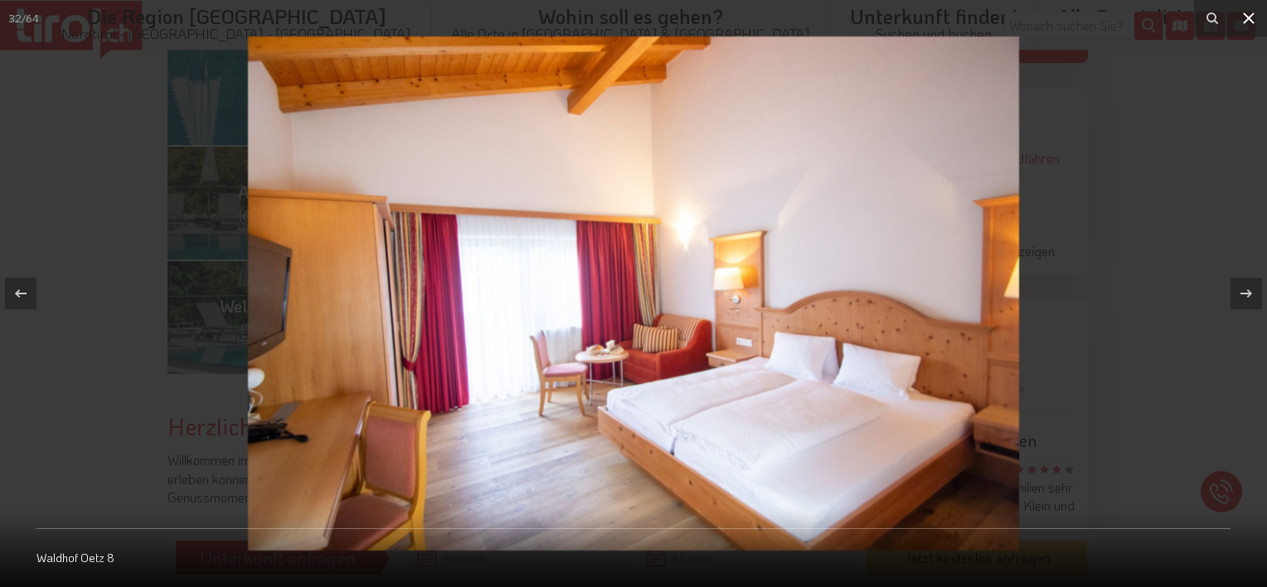
click at [1247, 18] on icon at bounding box center [1249, 18] width 12 height 12
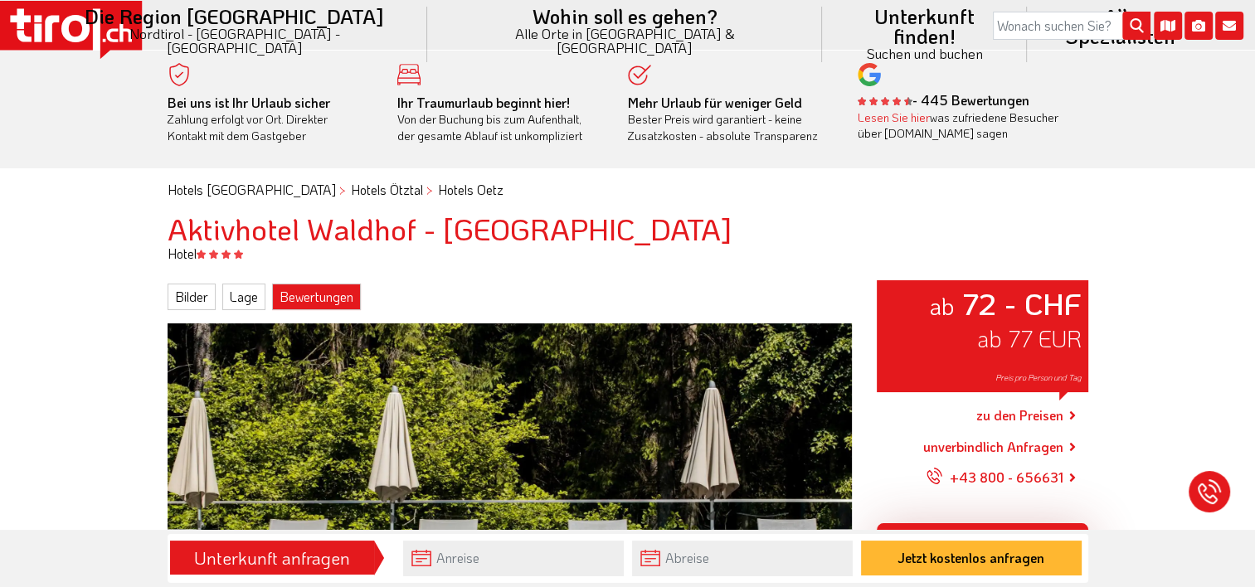
click at [311, 294] on link "Bewertungen" at bounding box center [316, 297] width 89 height 27
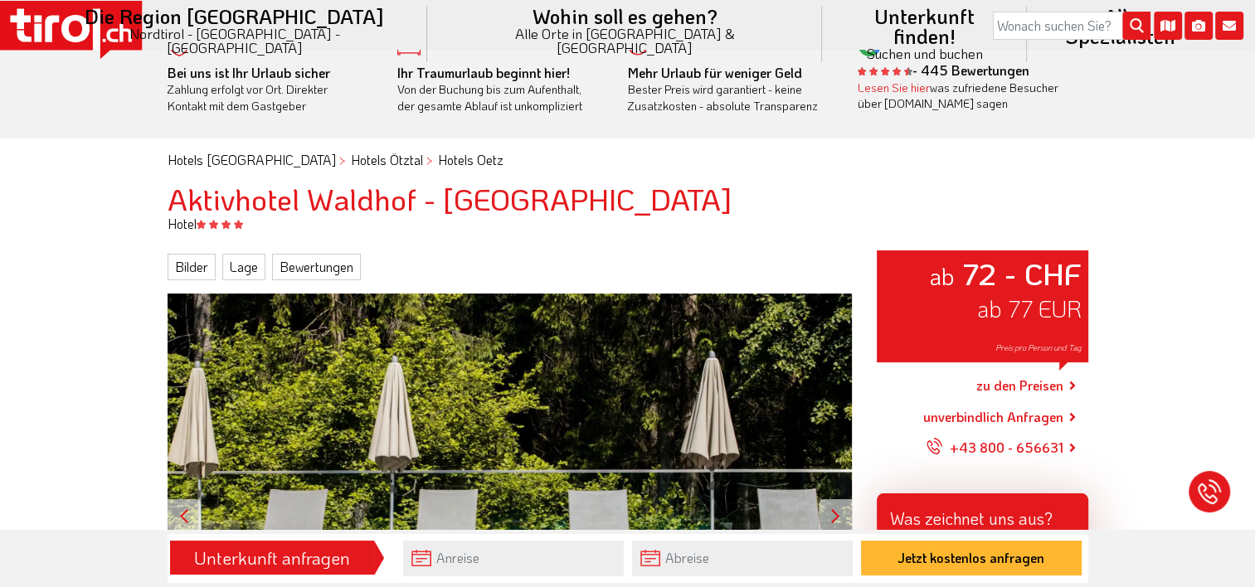
scroll to position [10, 0]
